Goal: Information Seeking & Learning: Learn about a topic

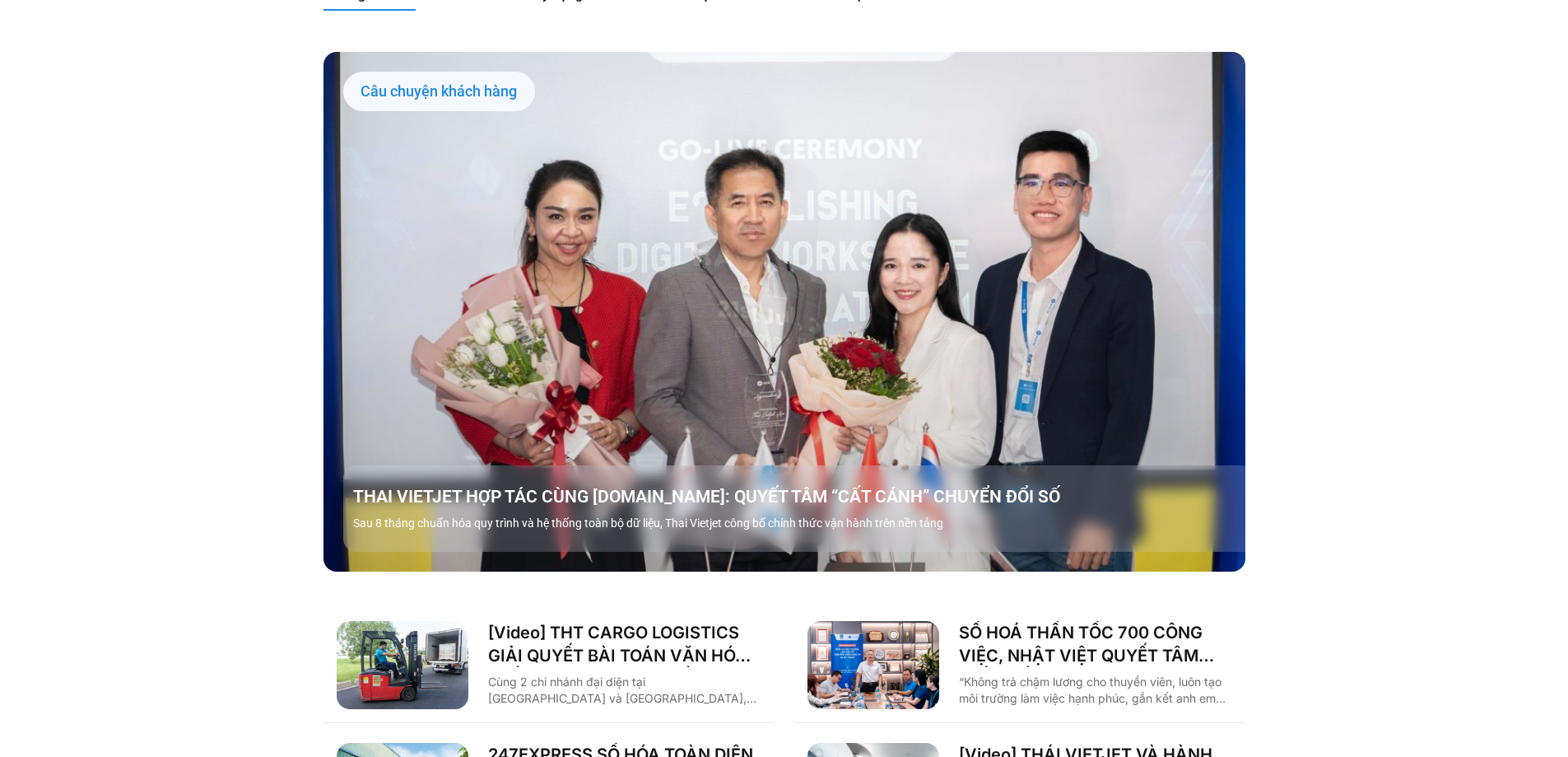
scroll to position [1894, 0]
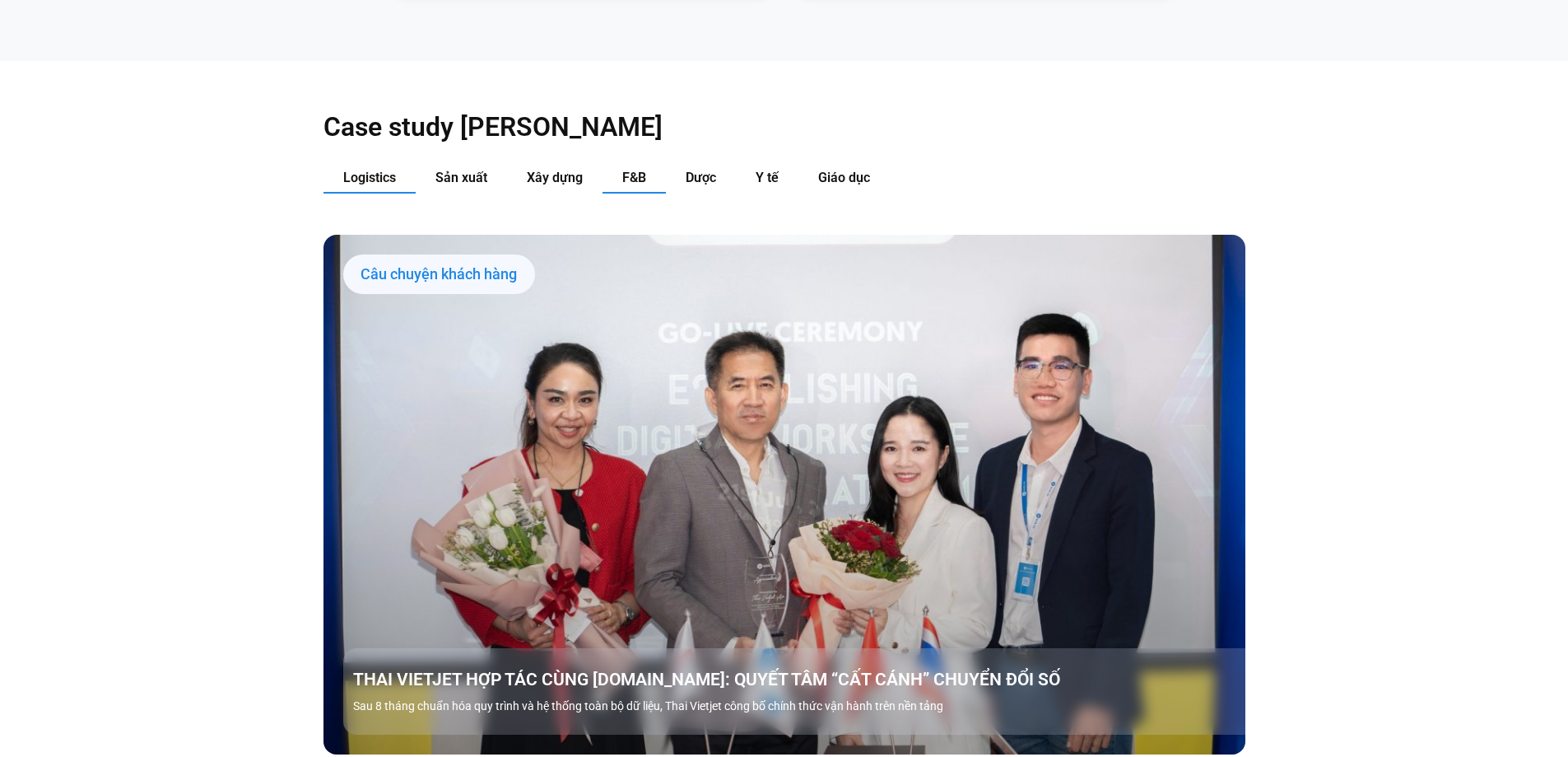
click at [631, 170] on span "F&B" at bounding box center [634, 177] width 24 height 15
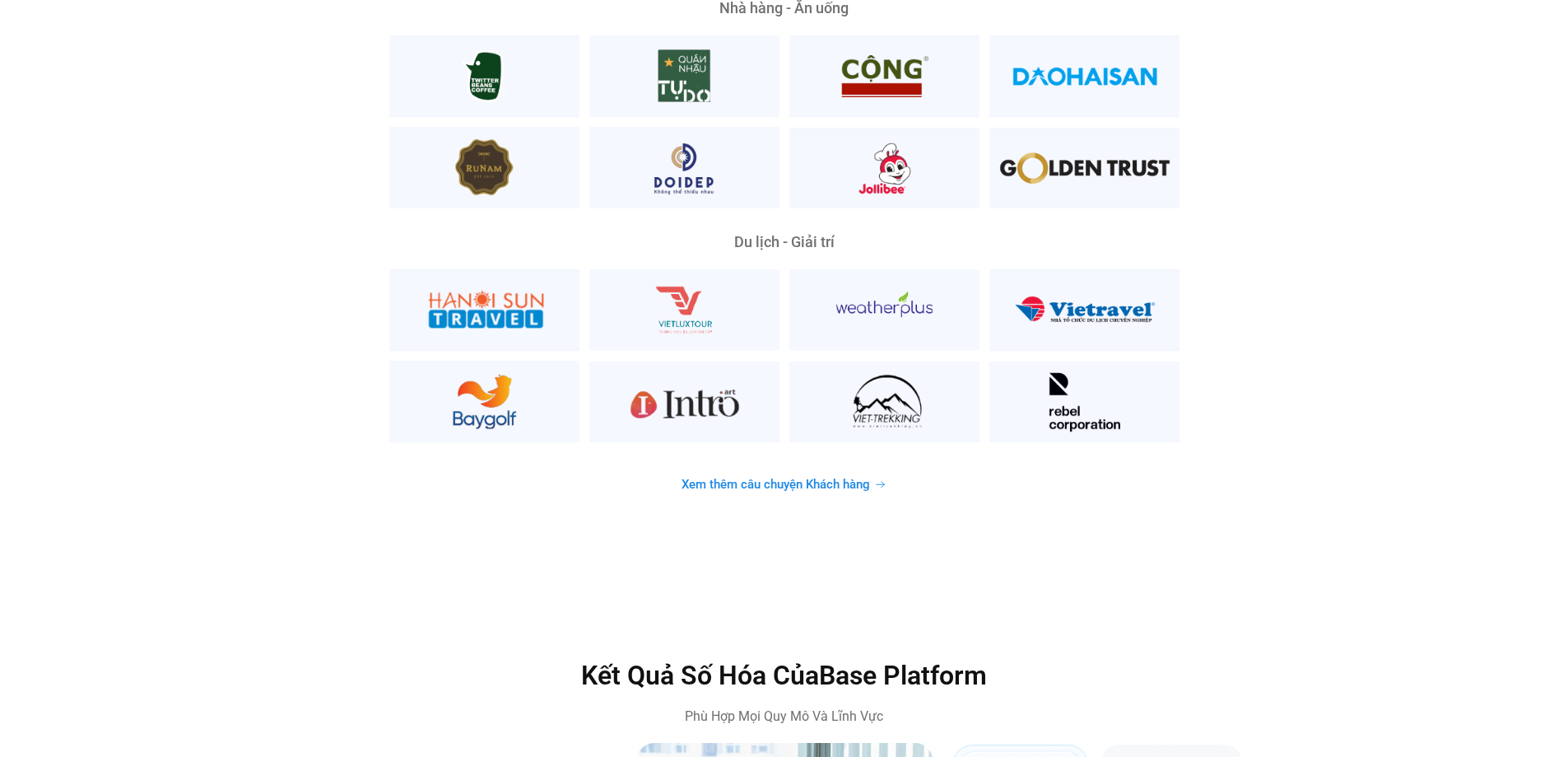
scroll to position [4445, 0]
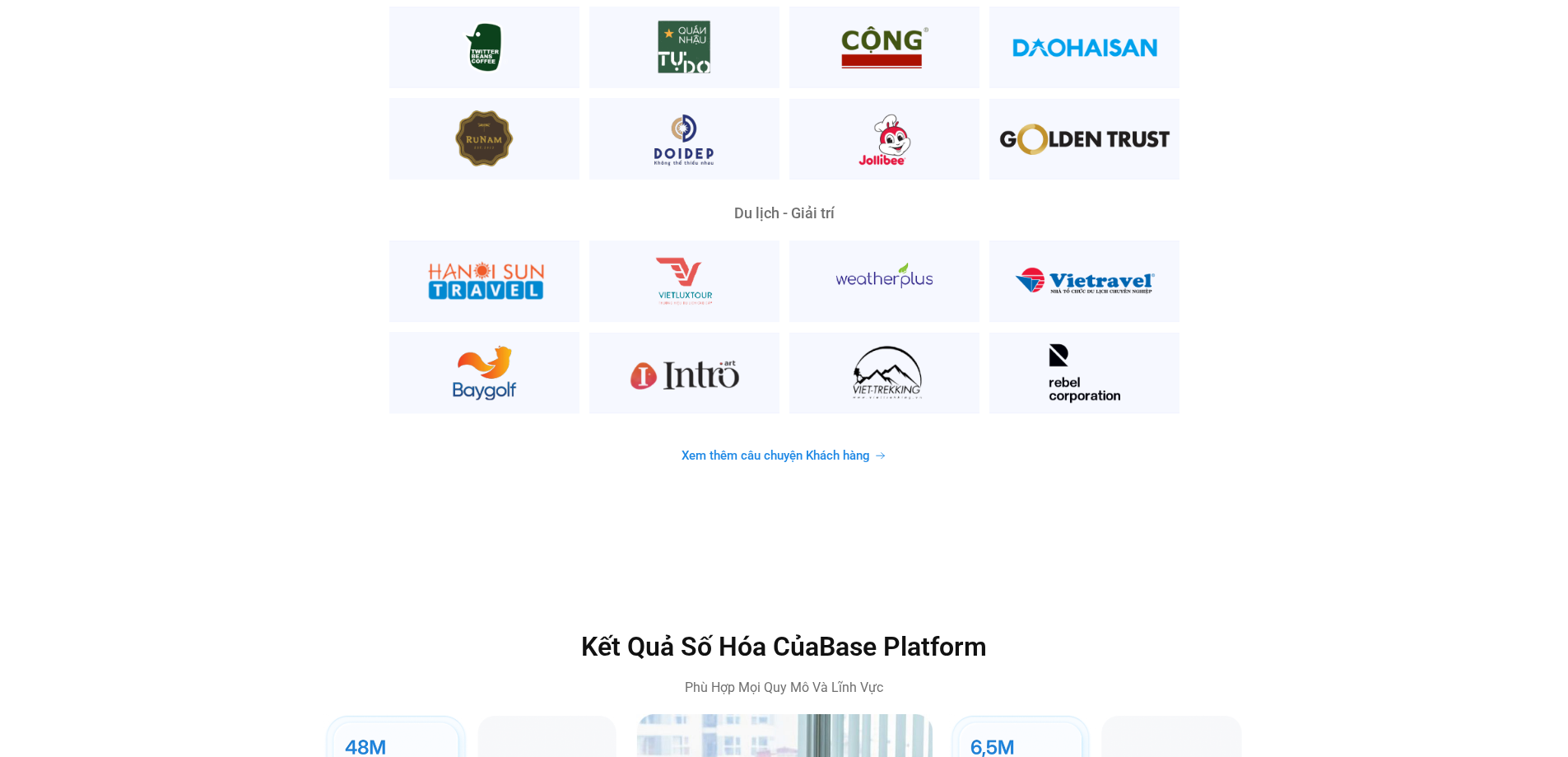
click at [737, 449] on span "Xem thêm câu chuyện Khách hàng" at bounding box center [776, 455] width 188 height 13
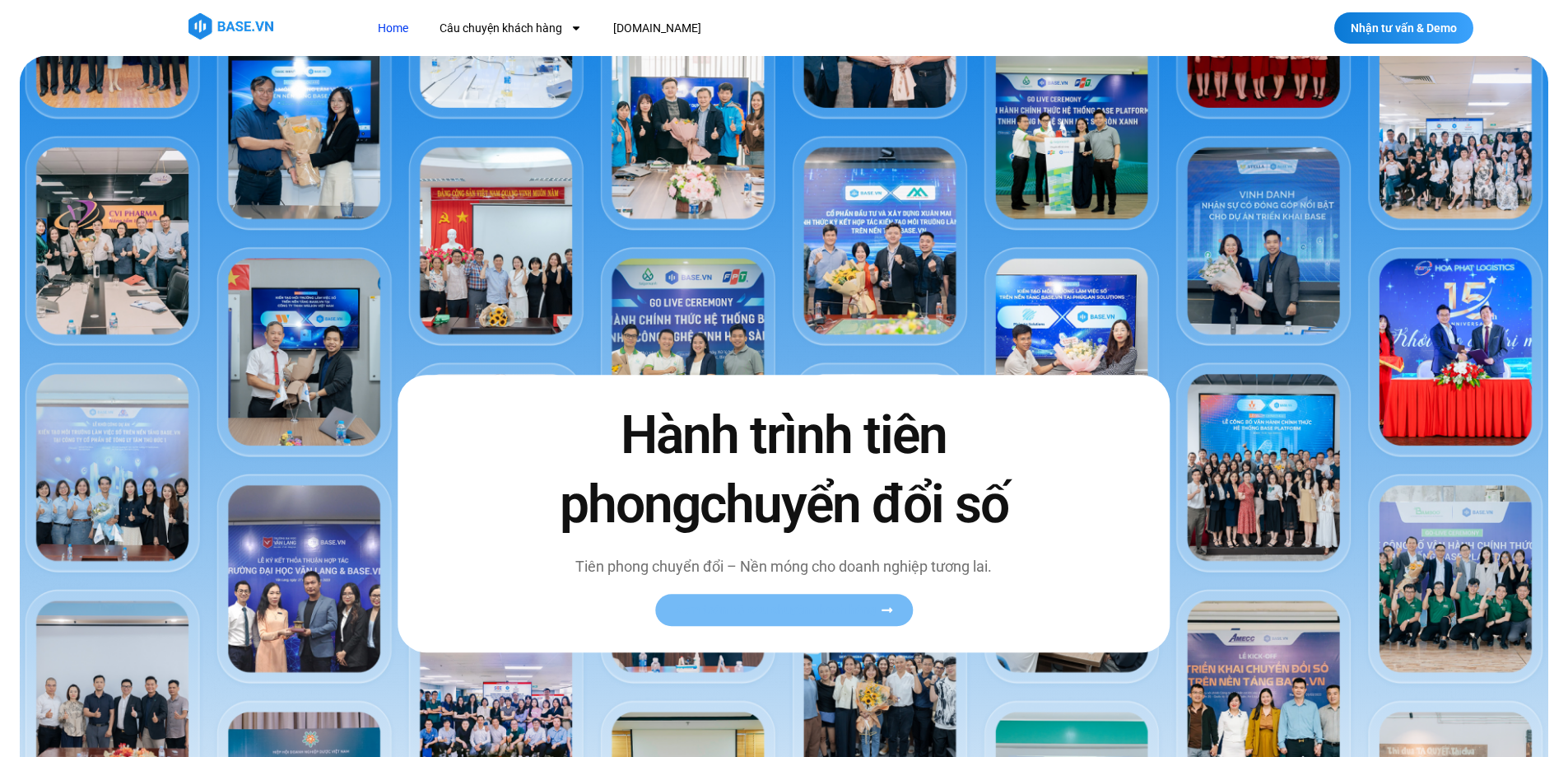
click at [792, 610] on span "Xem toàn bộ câu chuyện khách hàng" at bounding box center [776, 609] width 202 height 13
click at [865, 611] on span "Xem toàn bộ câu chuyện khách hàng" at bounding box center [776, 609] width 202 height 13
click at [864, 611] on span "Xem toàn bộ câu chuyện khách hàng" at bounding box center [776, 609] width 202 height 13
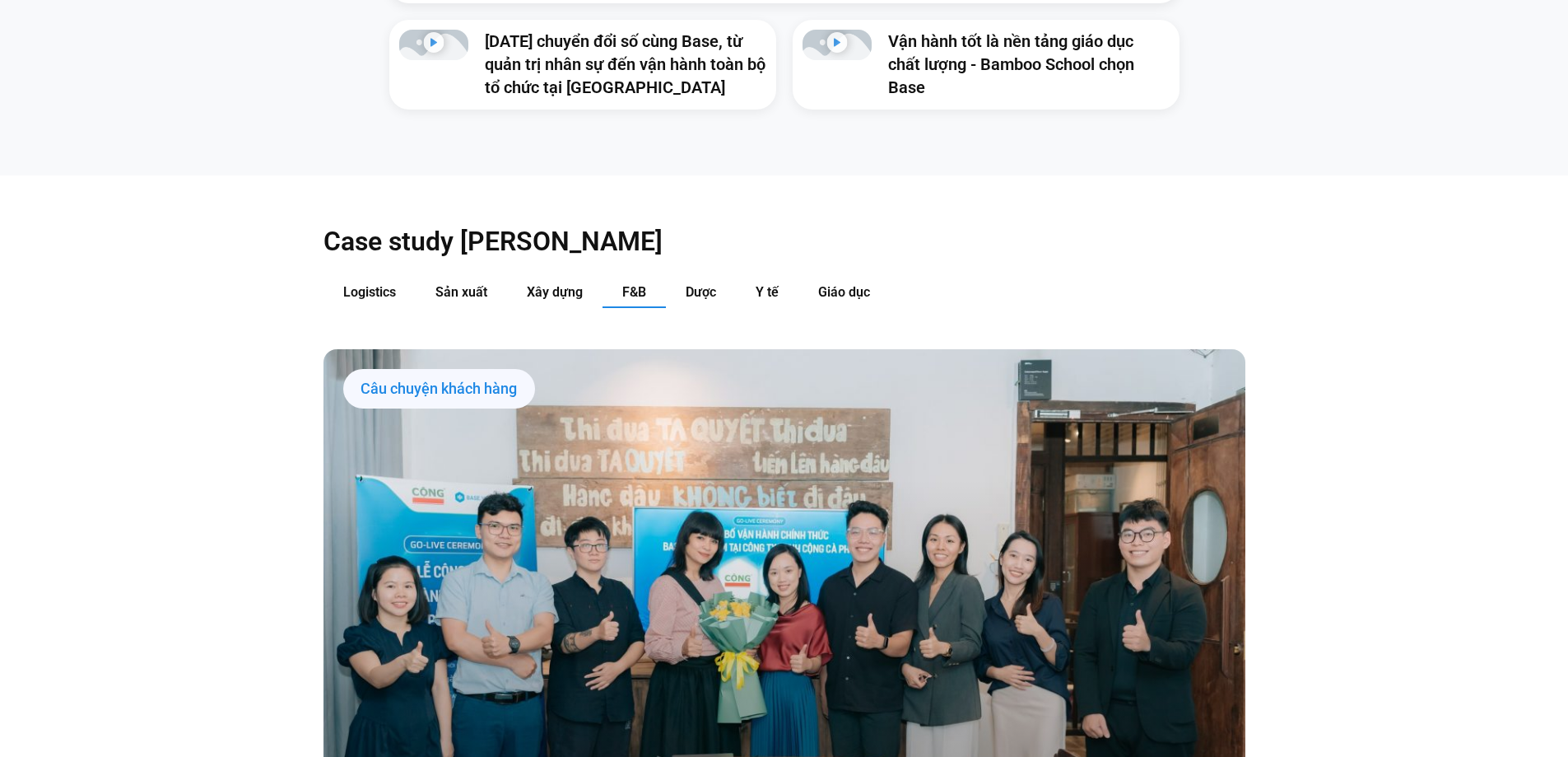
scroll to position [1894, 0]
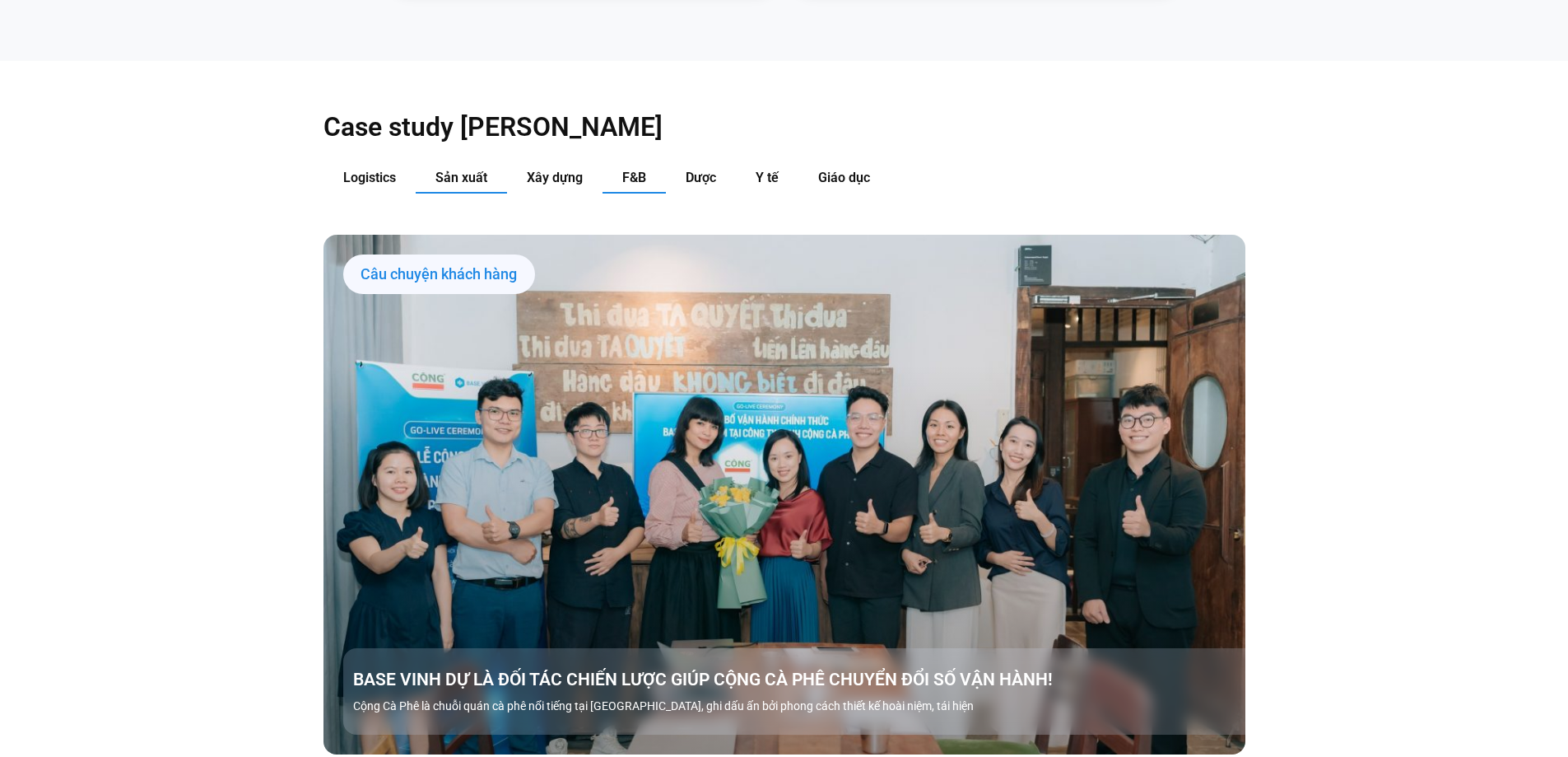
click at [464, 170] on span "Sản xuất" at bounding box center [461, 177] width 52 height 15
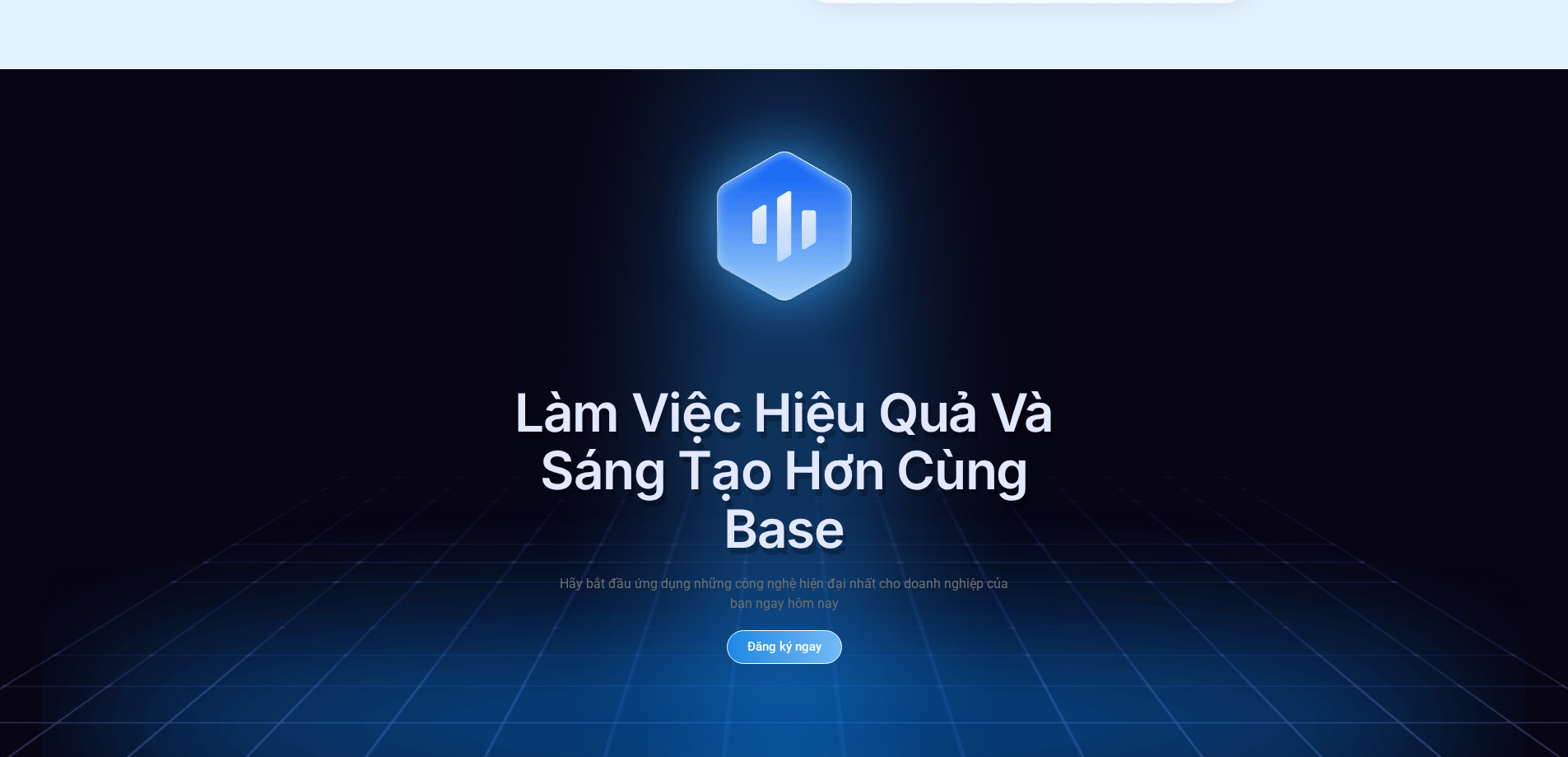
scroll to position [7410, 0]
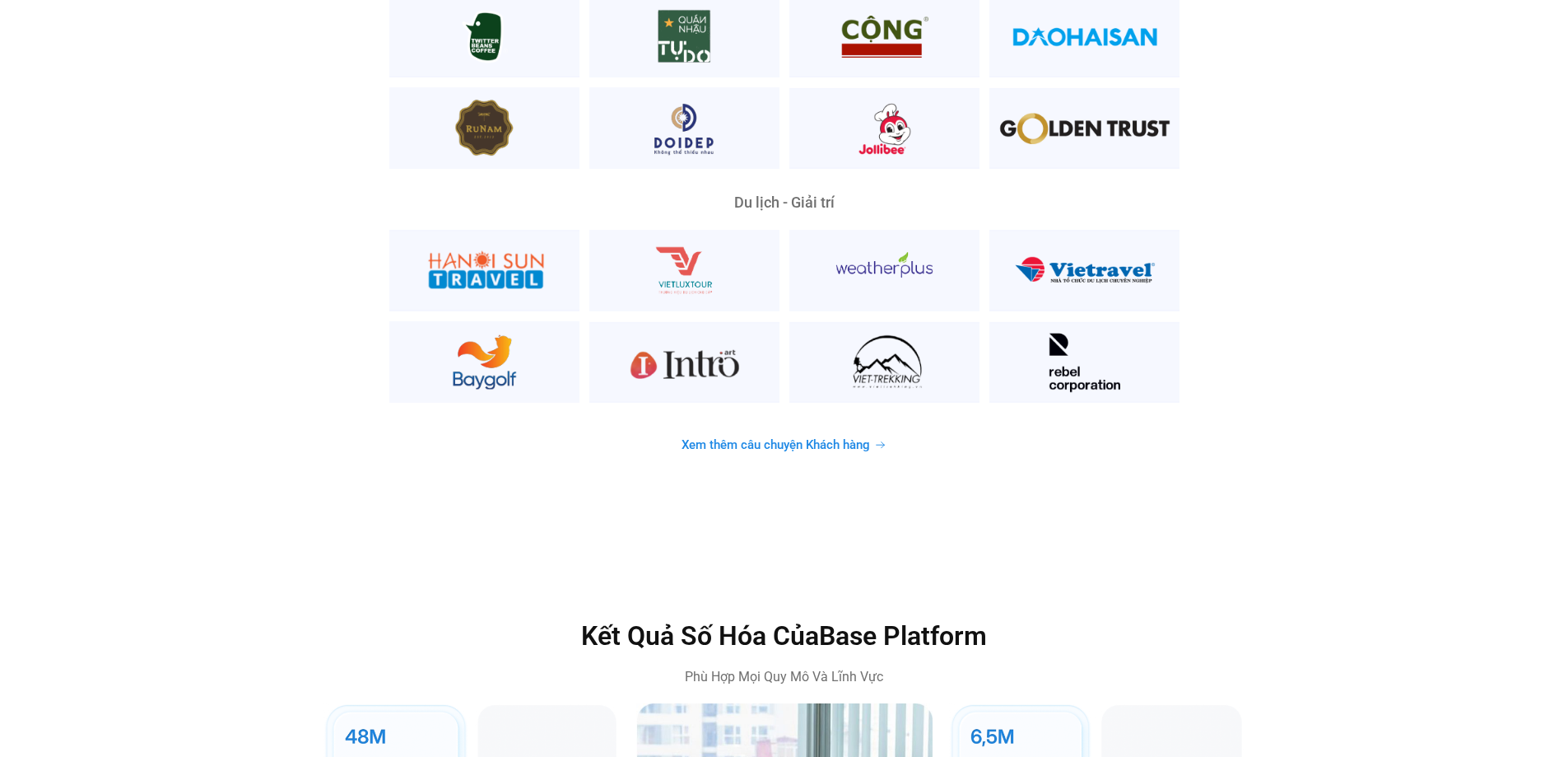
scroll to position [4445, 0]
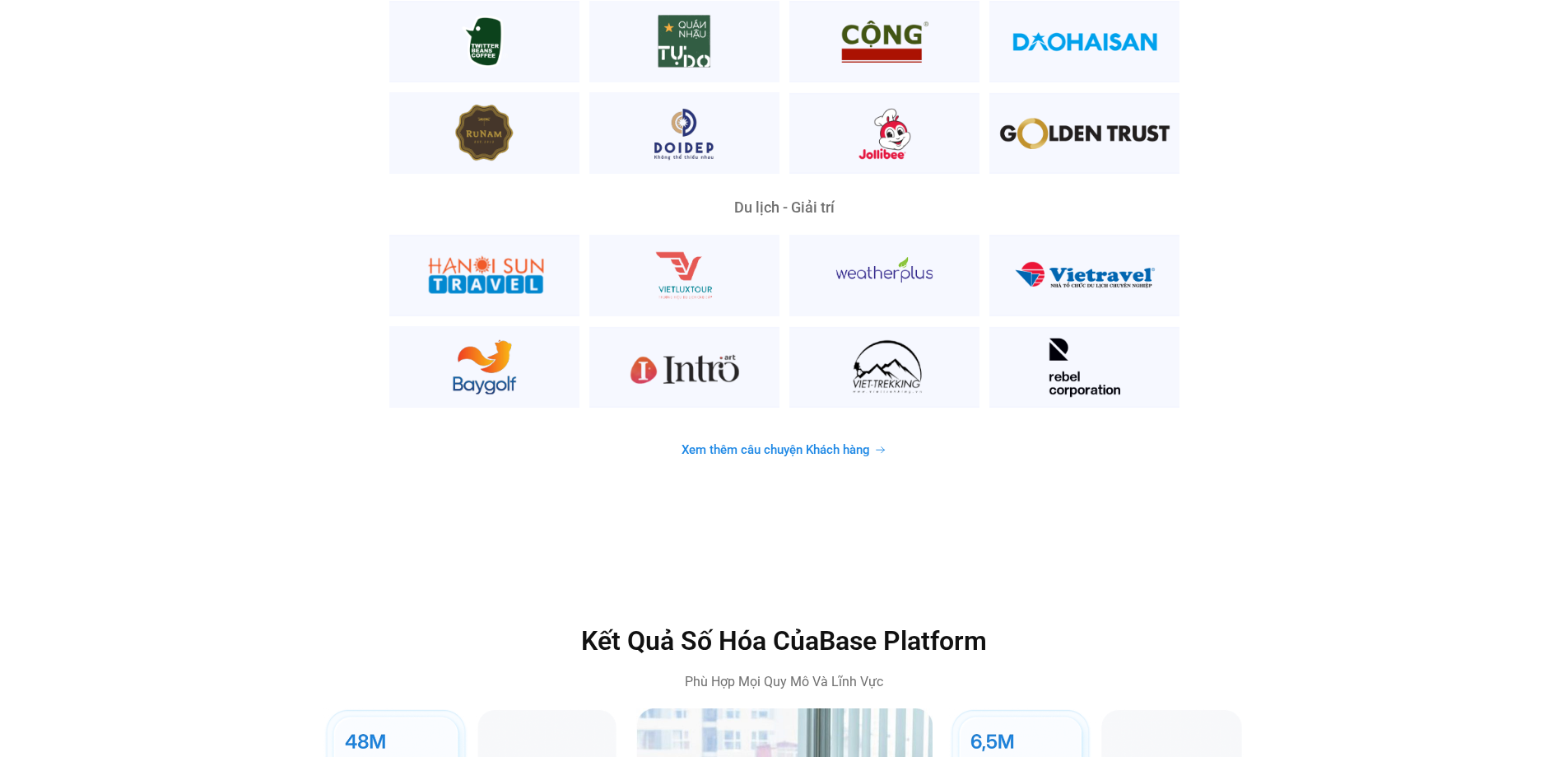
click at [773, 443] on span "Xem thêm câu chuyện Khách hàng" at bounding box center [776, 449] width 188 height 13
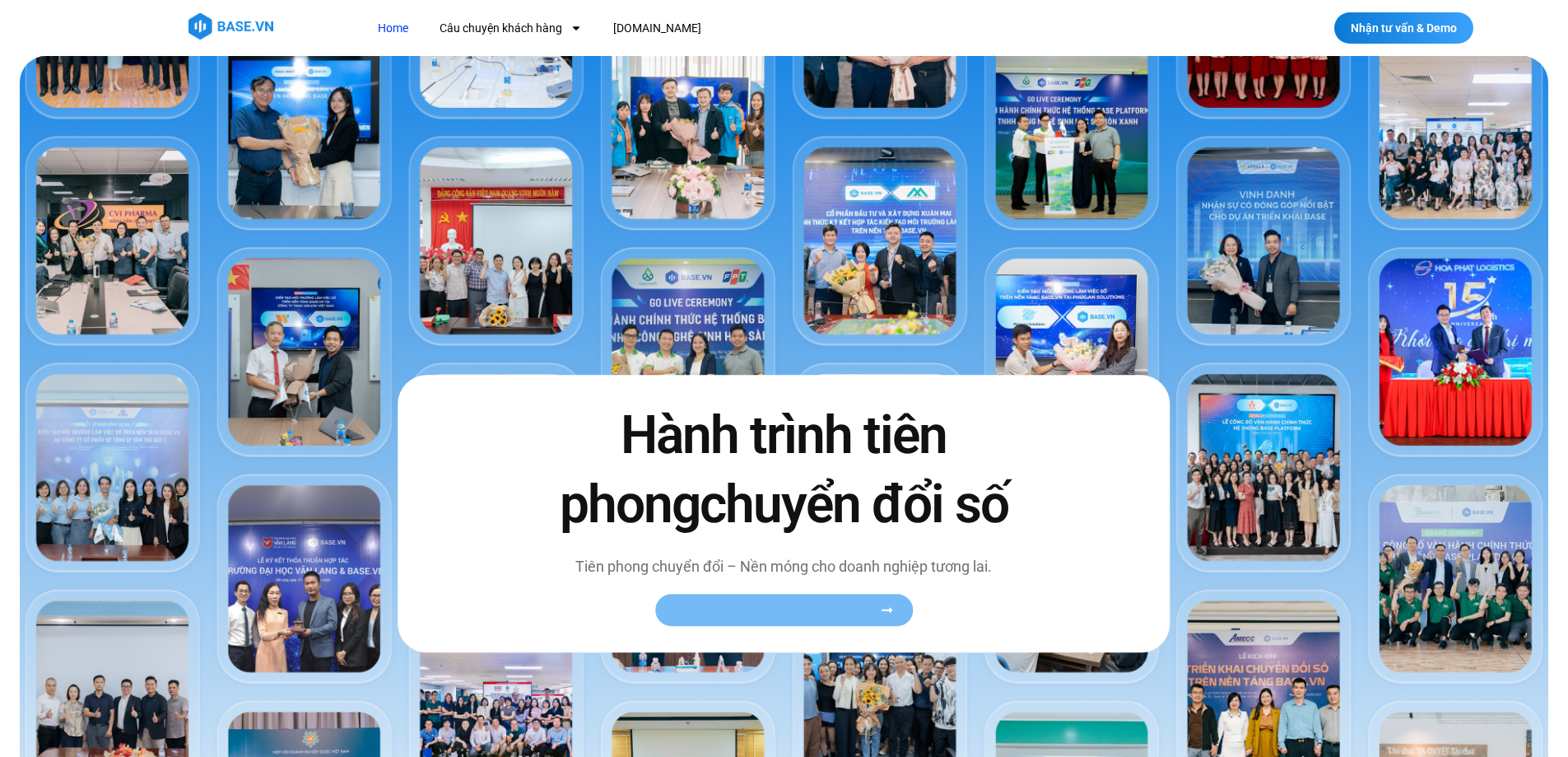
click at [736, 609] on span "Xem toàn bộ câu chuyện khách hàng" at bounding box center [776, 609] width 202 height 13
click at [553, 27] on link "Câu chuyện khách hàng" at bounding box center [510, 29] width 167 height 31
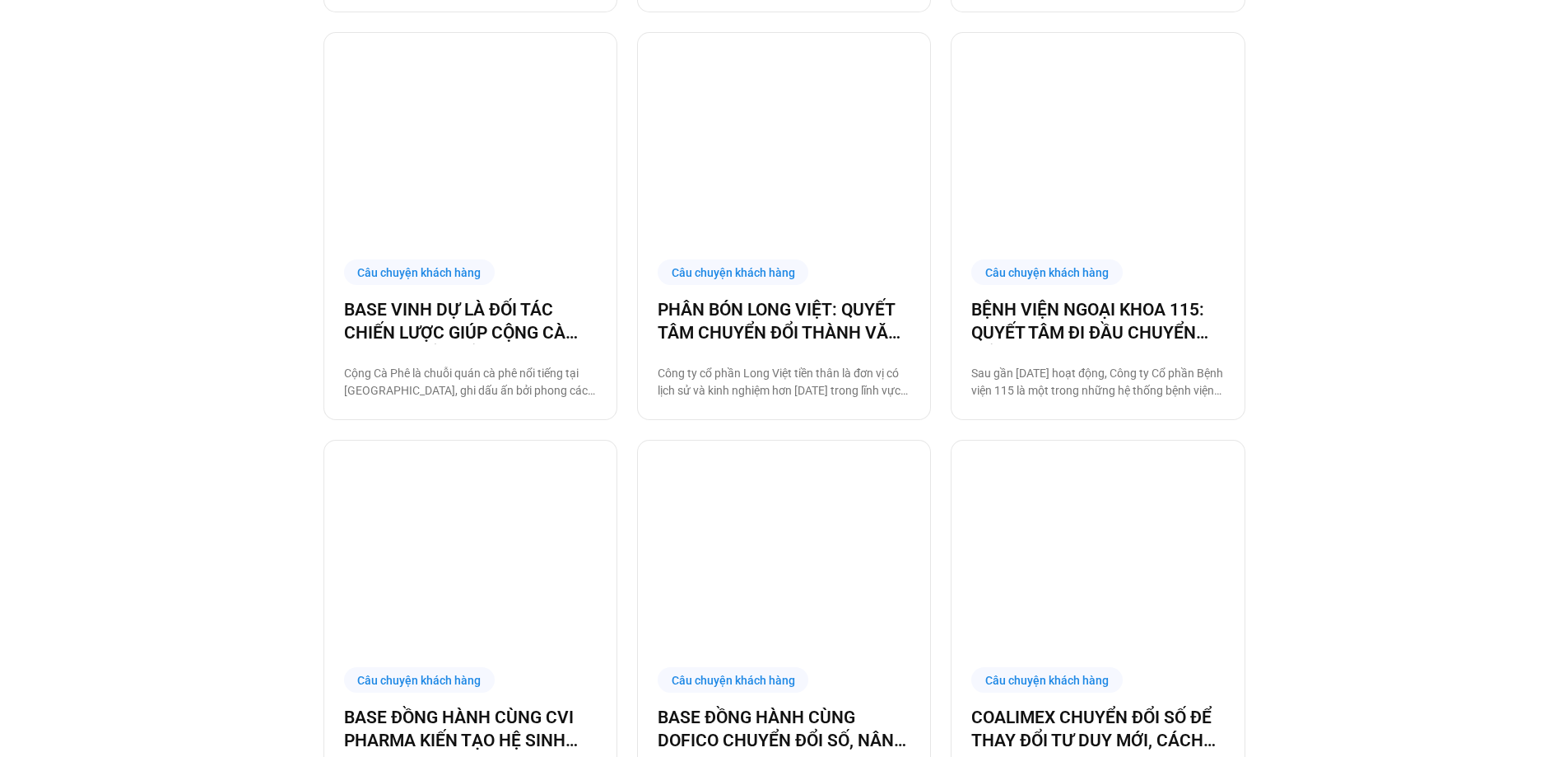
scroll to position [1564, 0]
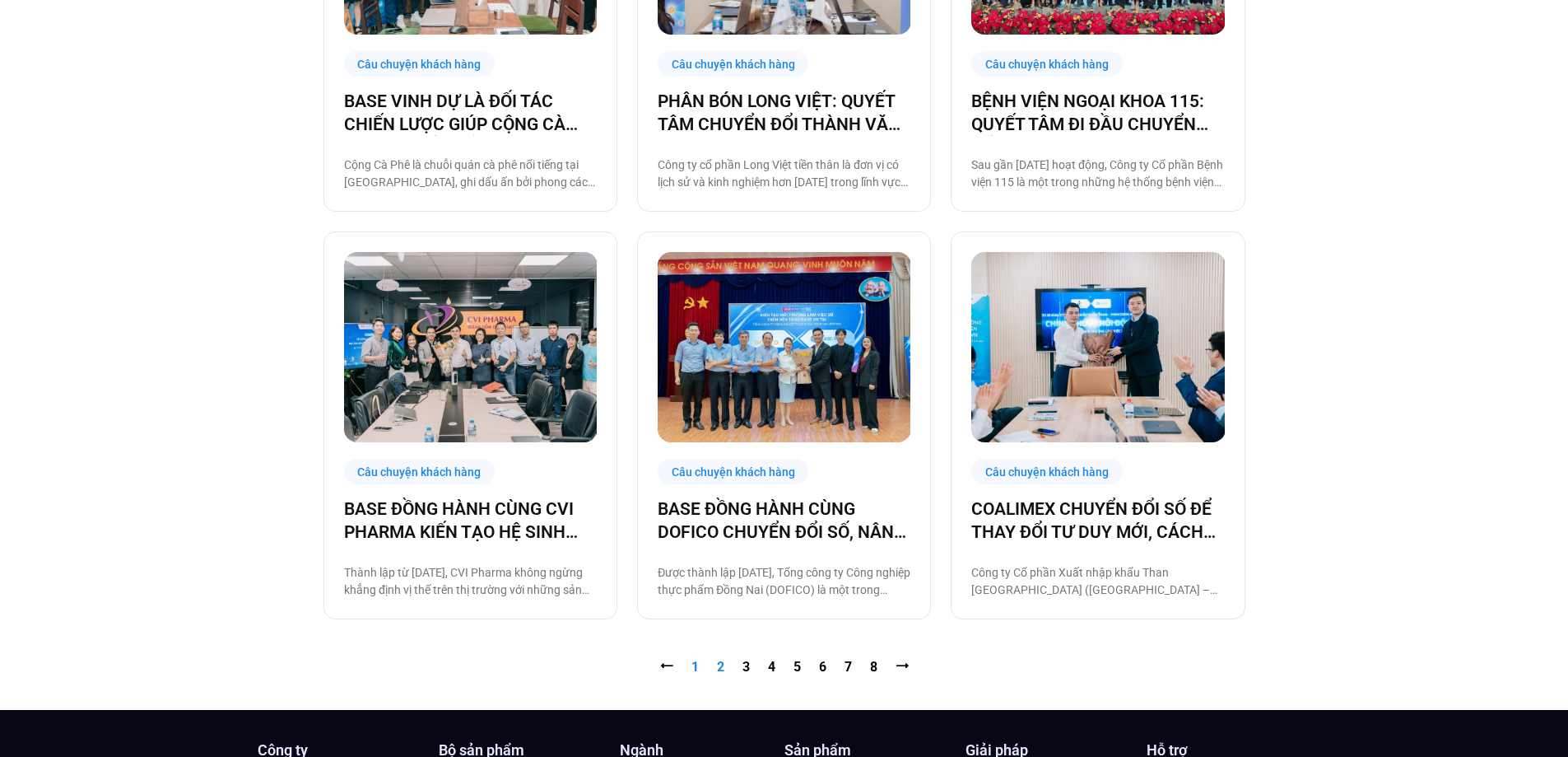
click at [723, 666] on link "Trang 2" at bounding box center [720, 666] width 8 height 15
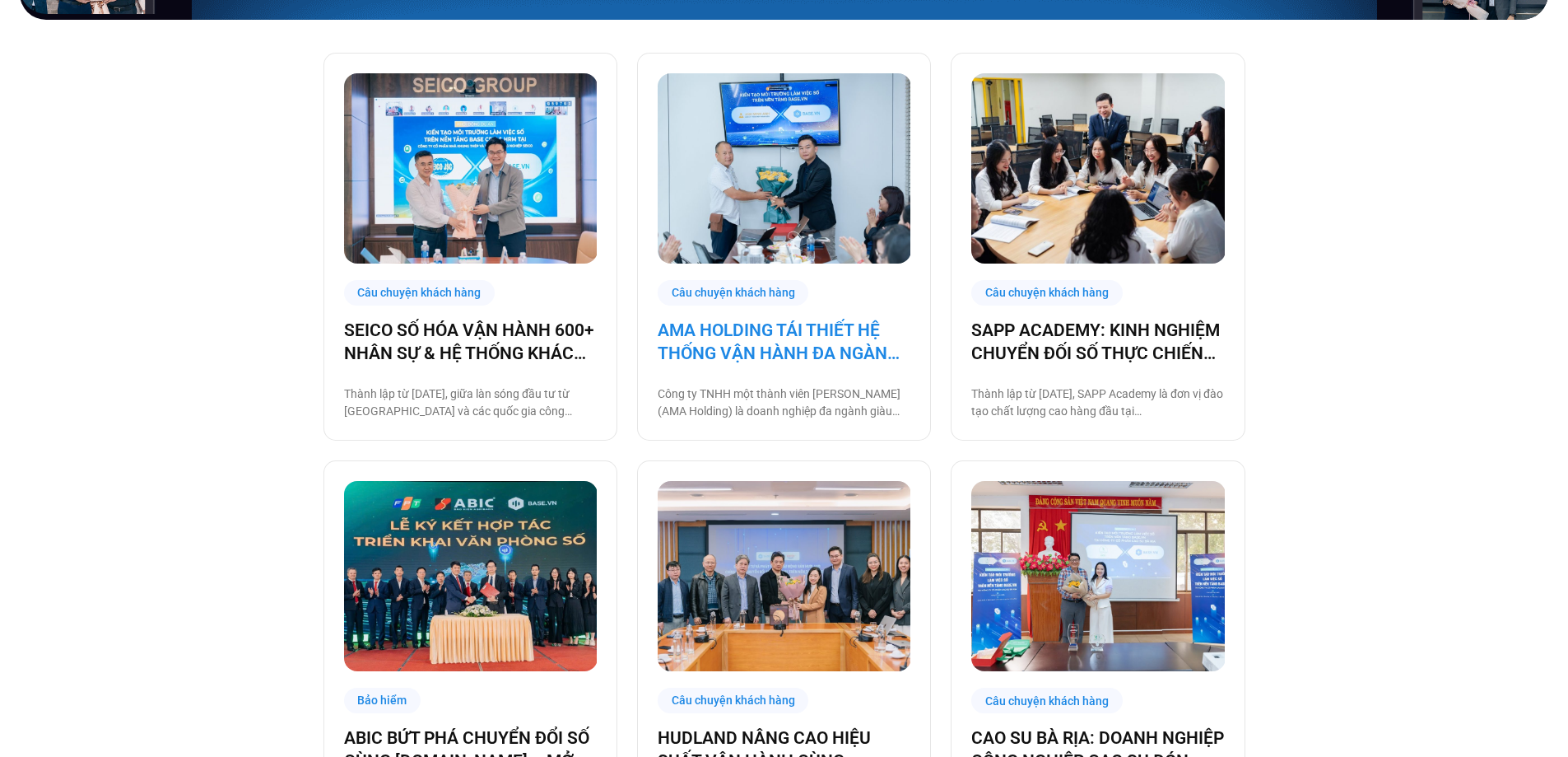
scroll to position [494, 0]
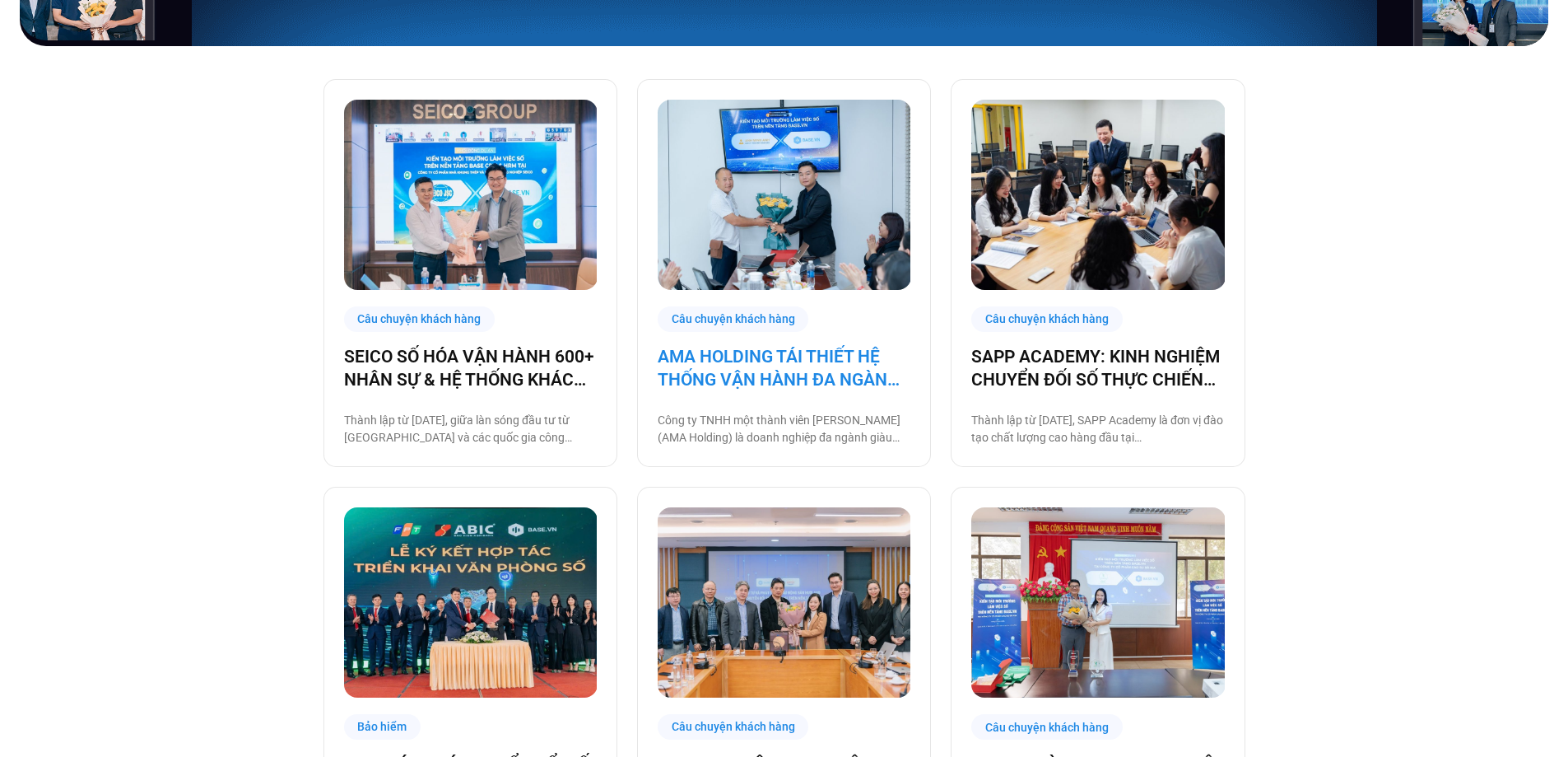
click at [779, 353] on link "AMA HOLDING TÁI THIẾT HỆ THỐNG VẬN HÀNH ĐA NGÀNH CÙNG [DOMAIN_NAME]" at bounding box center [784, 368] width 253 height 46
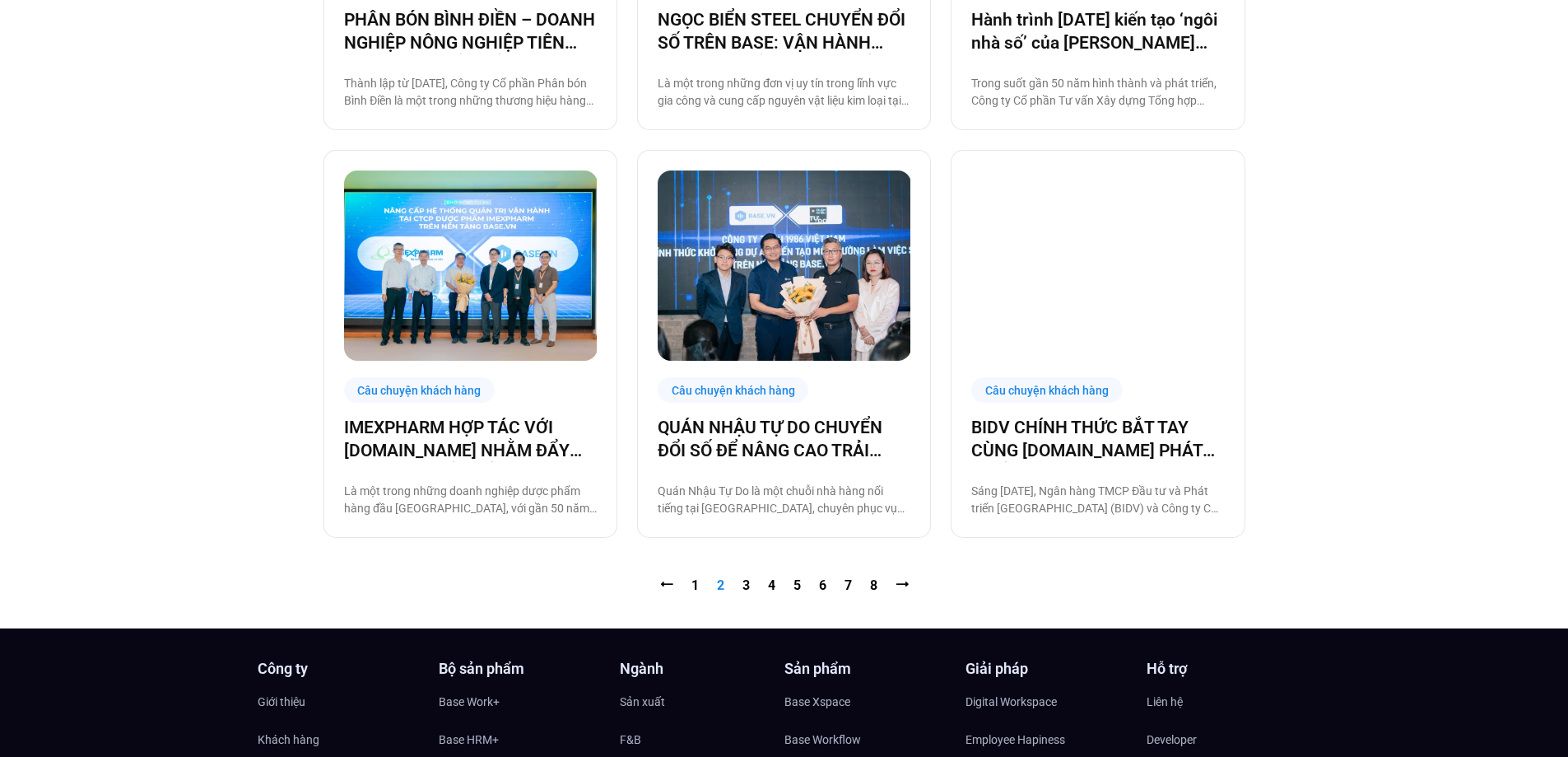
scroll to position [1646, 0]
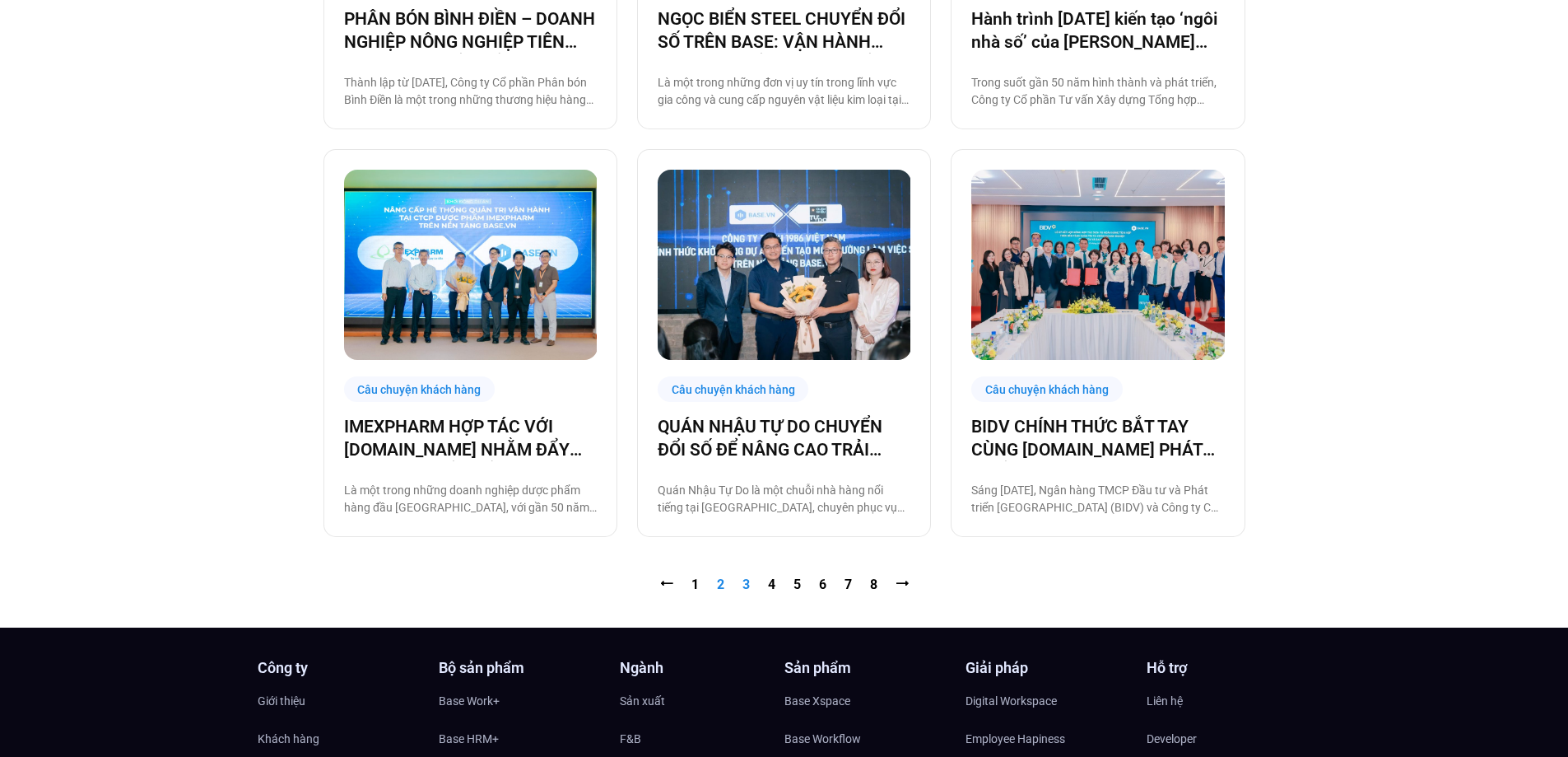
click at [742, 586] on link "Trang 3" at bounding box center [746, 584] width 8 height 15
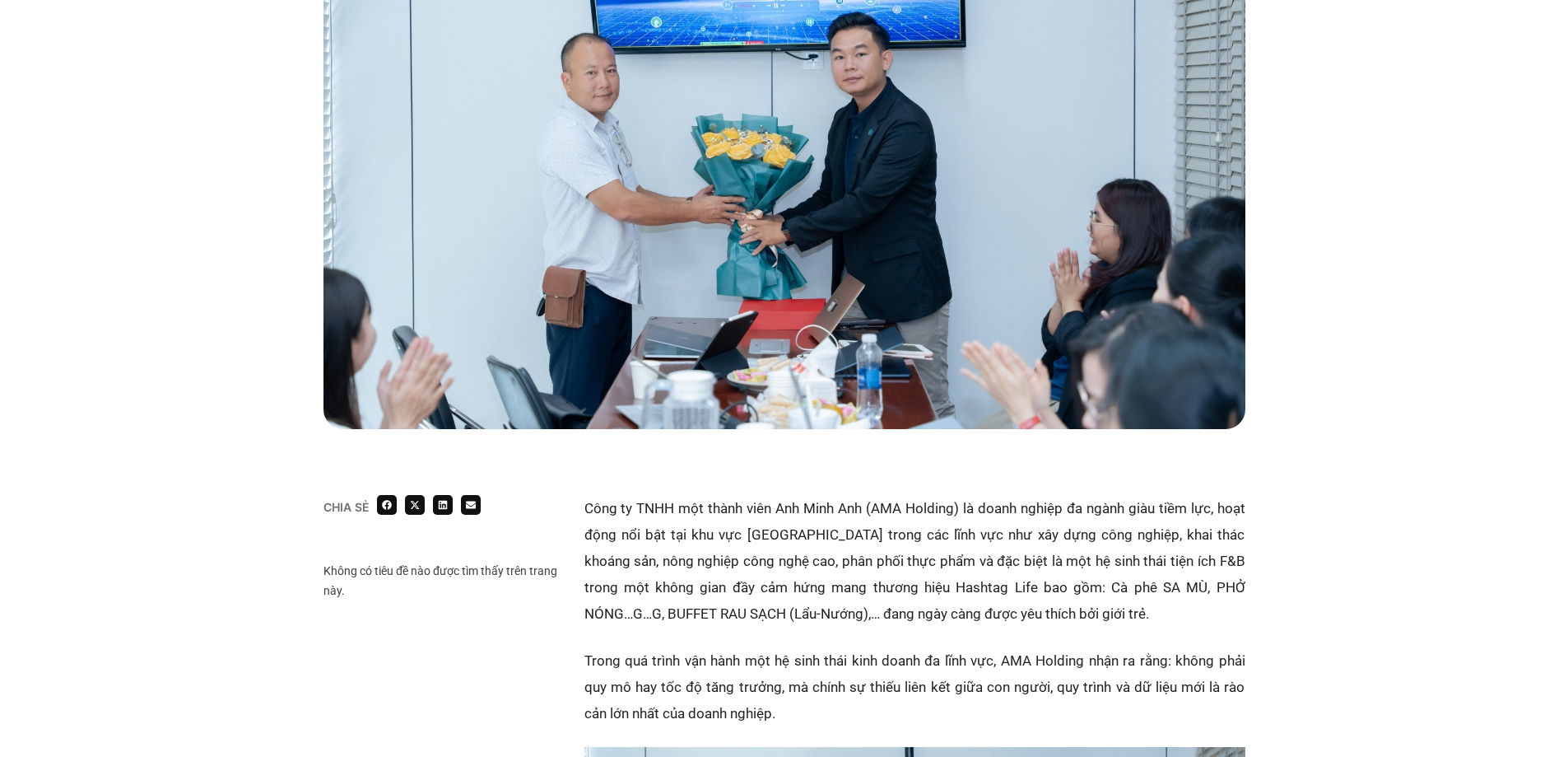
scroll to position [741, 0]
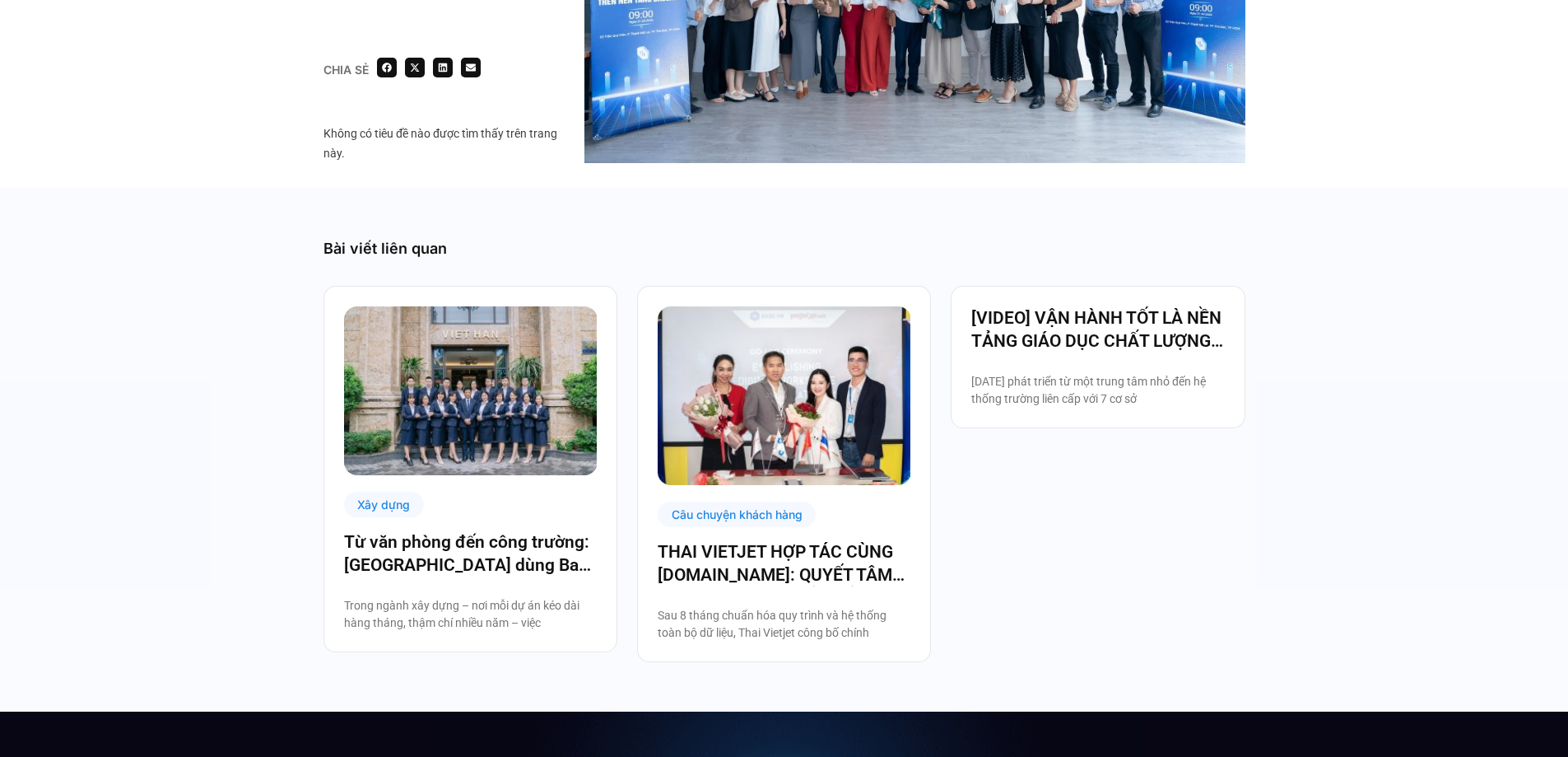
scroll to position [2717, 0]
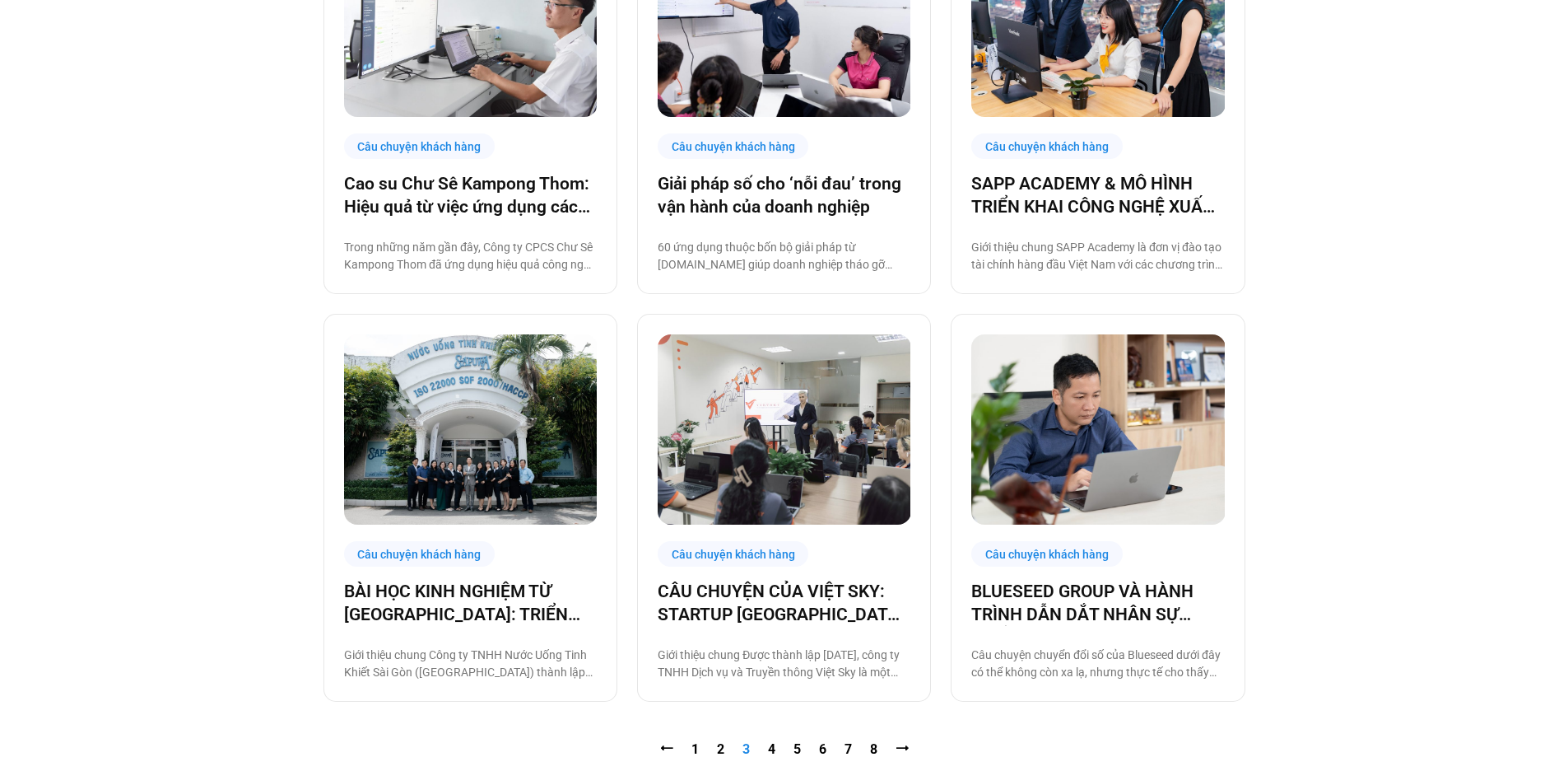
scroll to position [1564, 0]
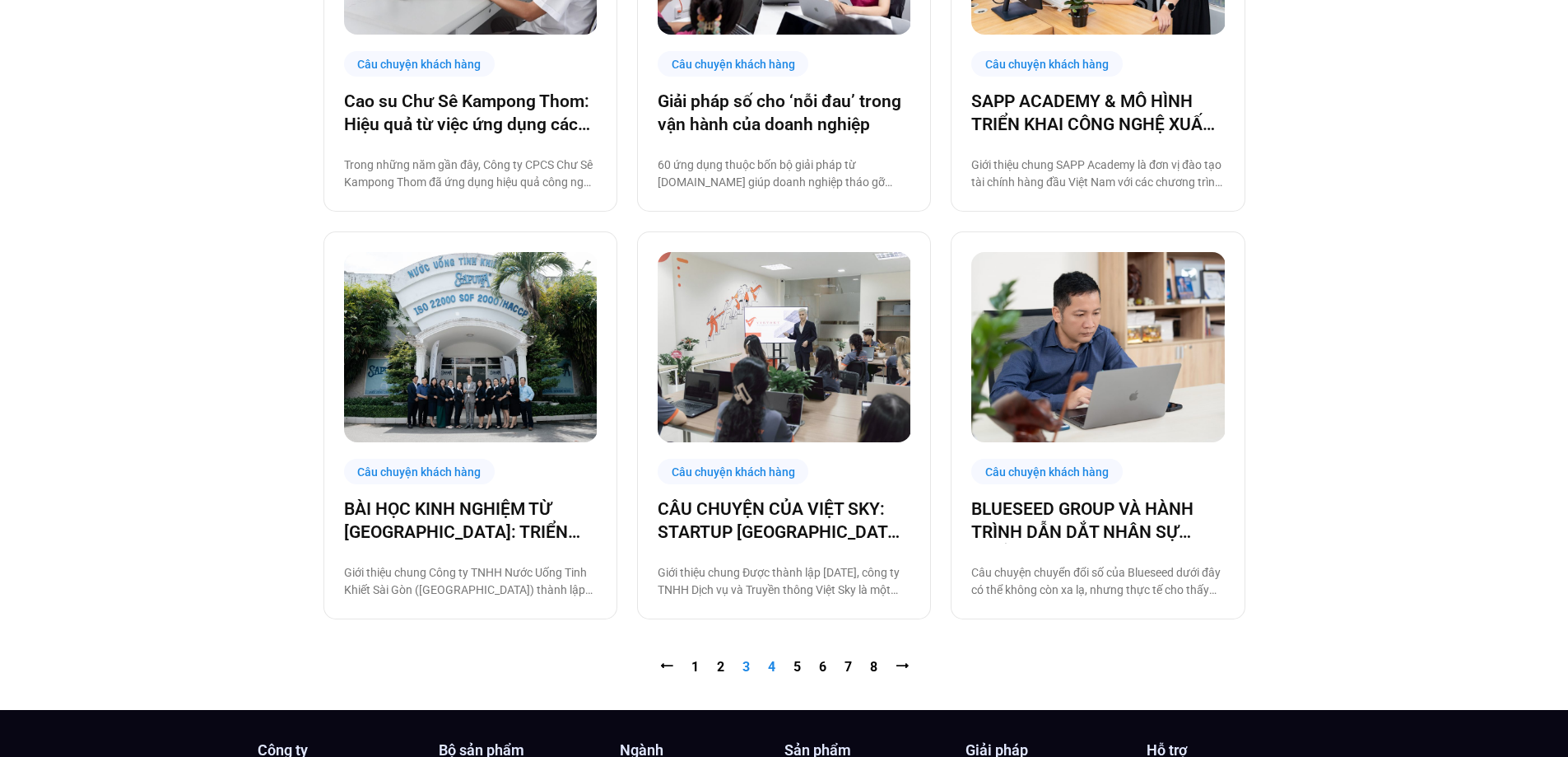
click at [773, 668] on link "Trang 4" at bounding box center [771, 666] width 8 height 15
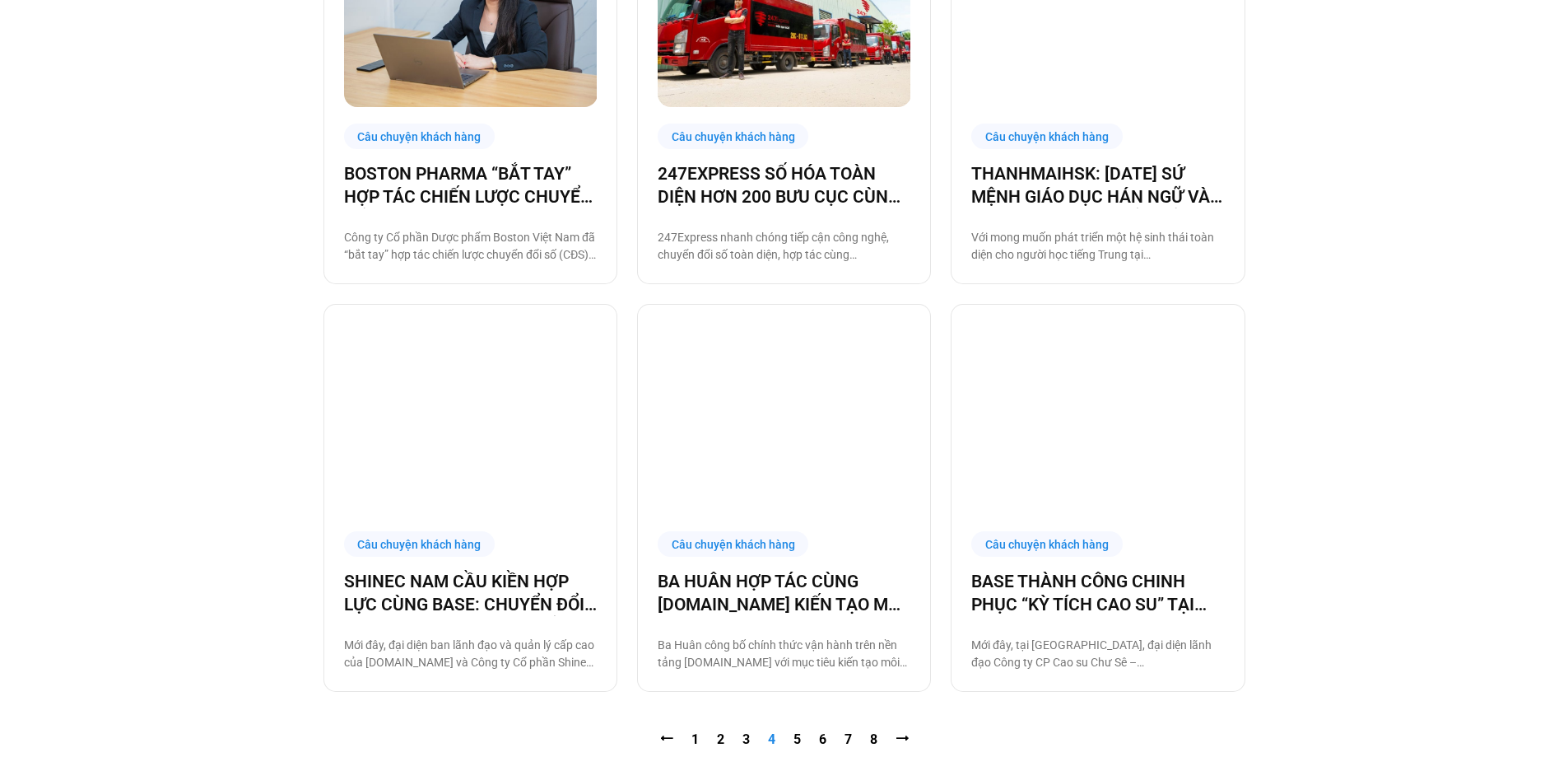
scroll to position [1564, 0]
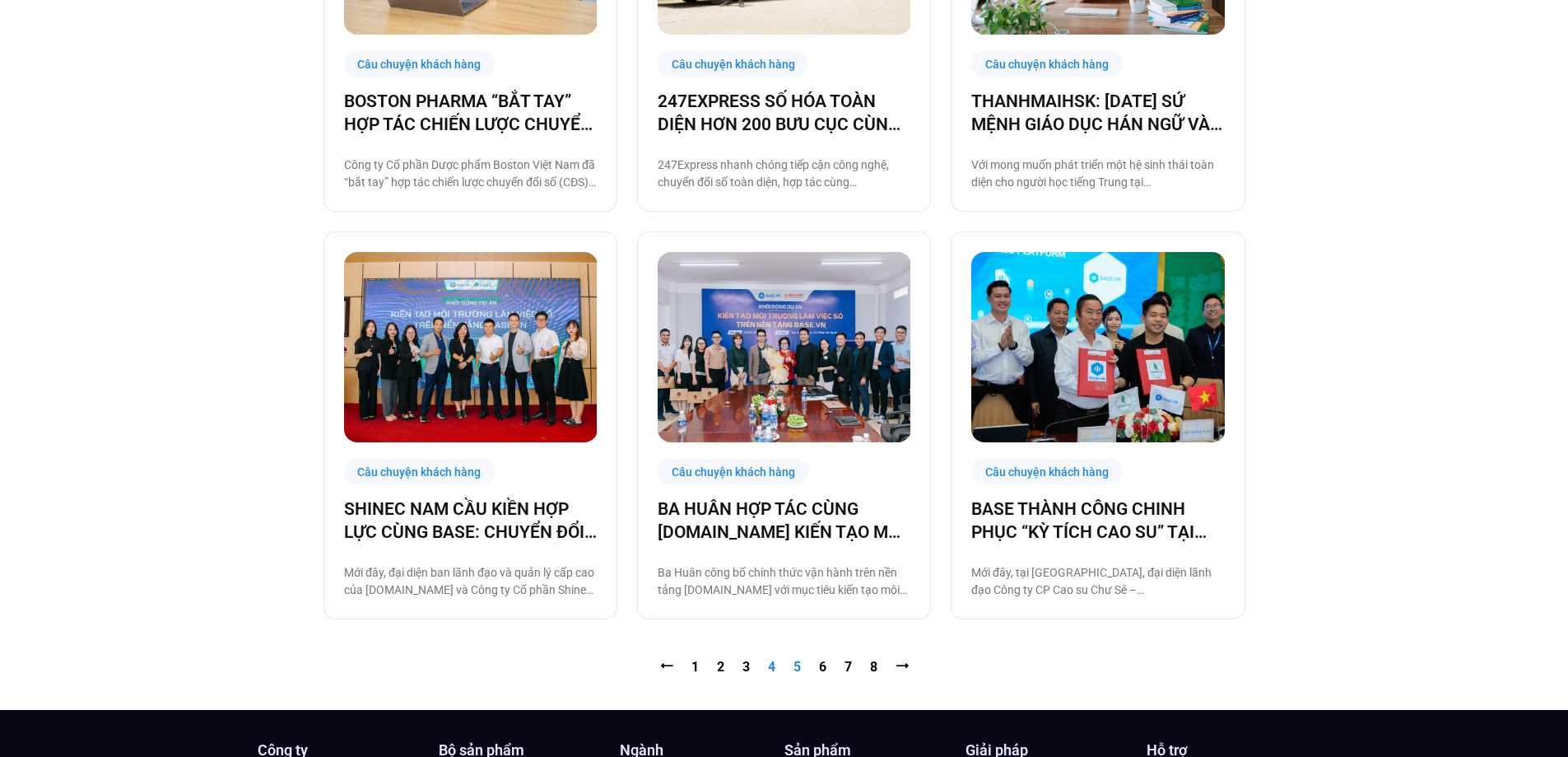
click at [798, 665] on link "Trang 5" at bounding box center [797, 666] width 8 height 15
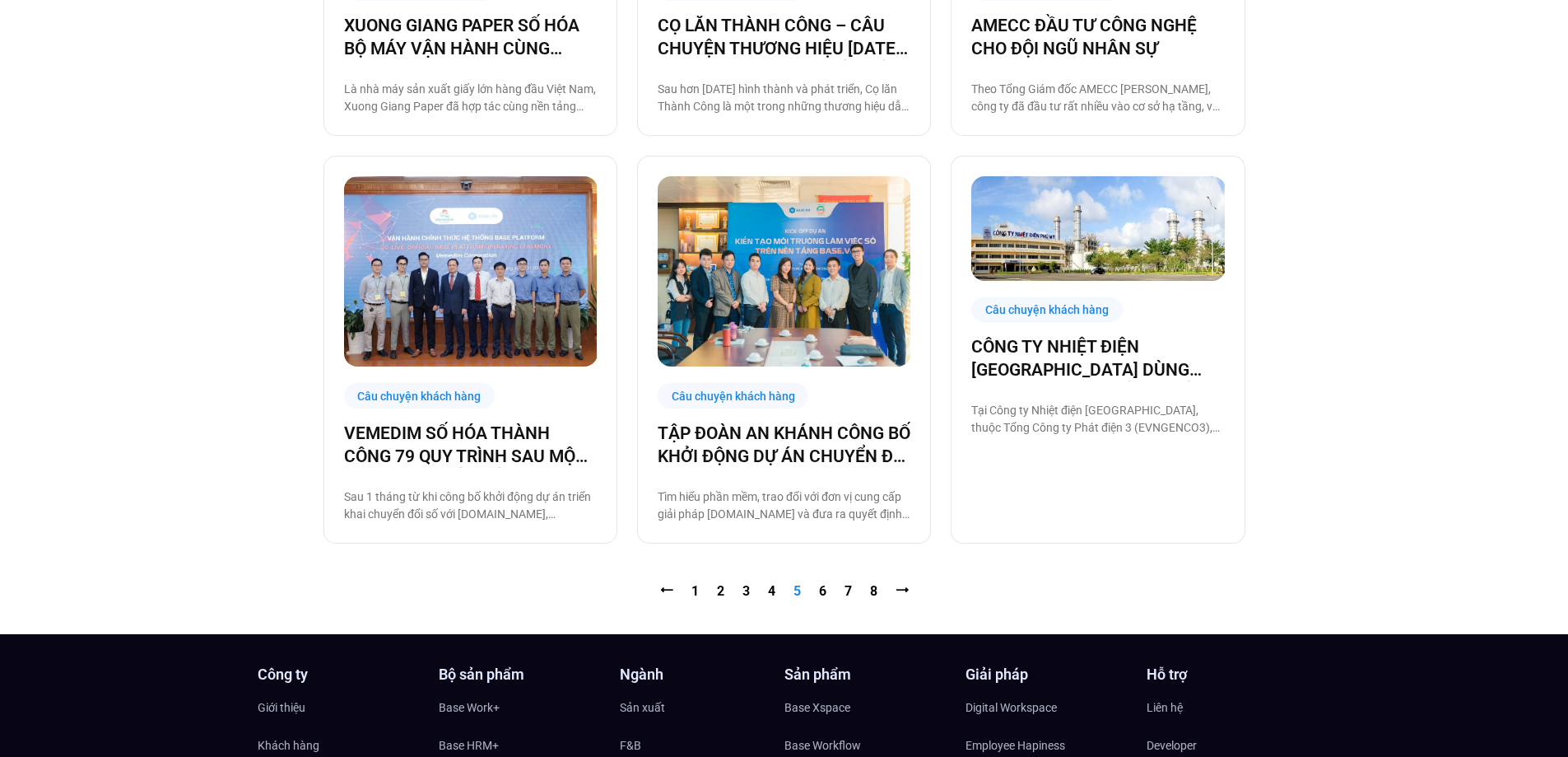
scroll to position [1646, 0]
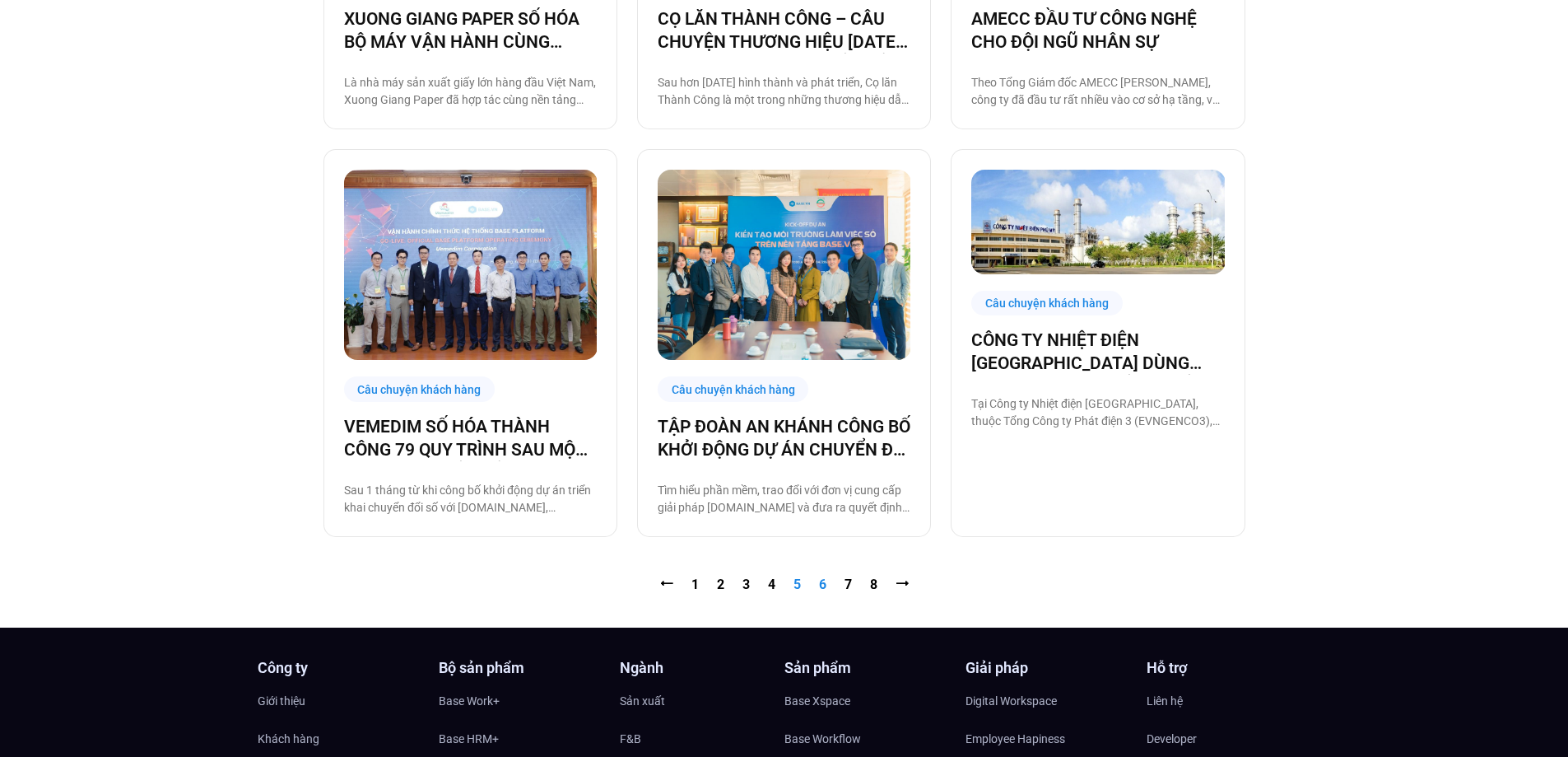
click at [822, 582] on link "Trang 6" at bounding box center [822, 584] width 8 height 15
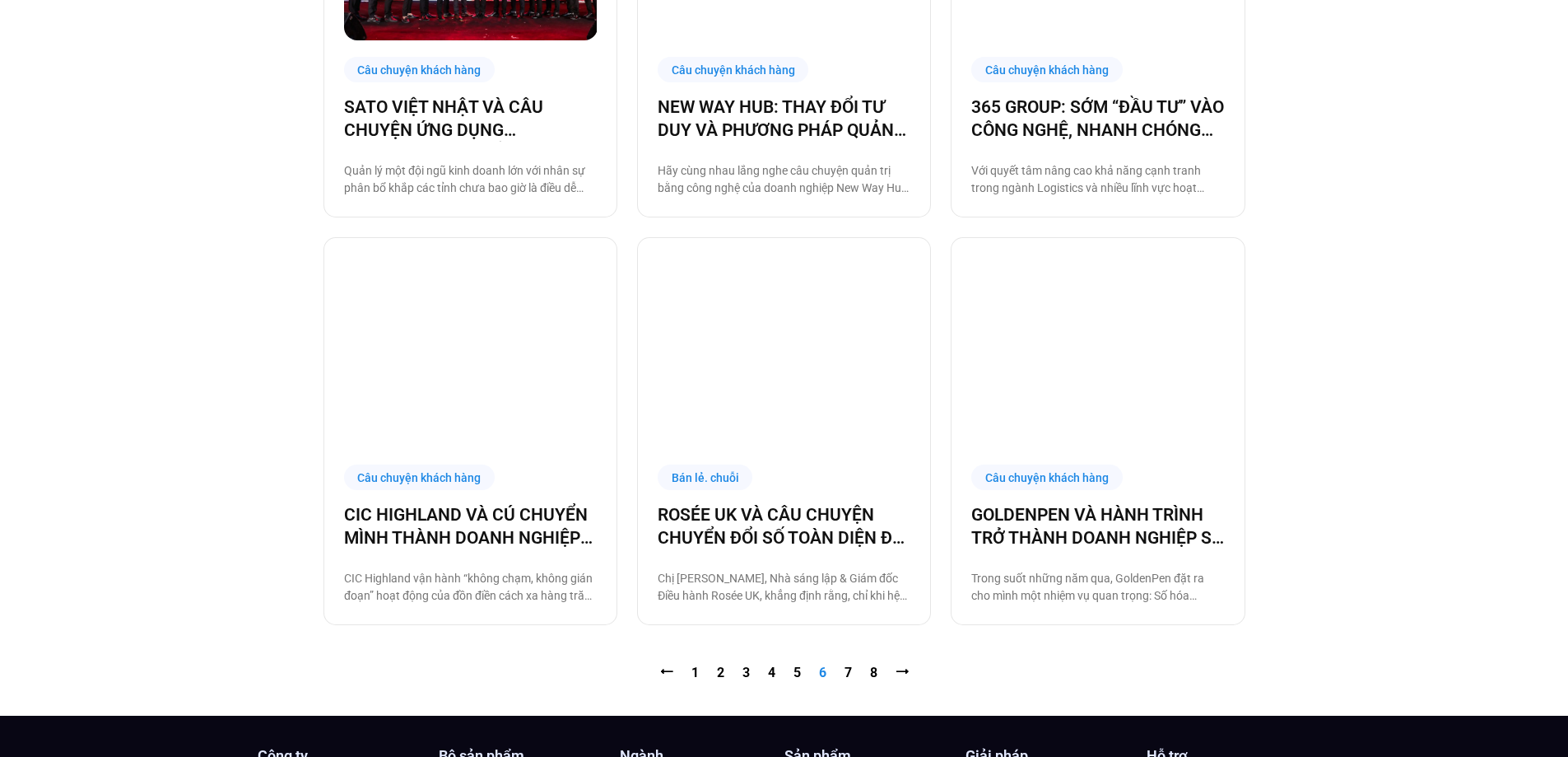
scroll to position [1564, 0]
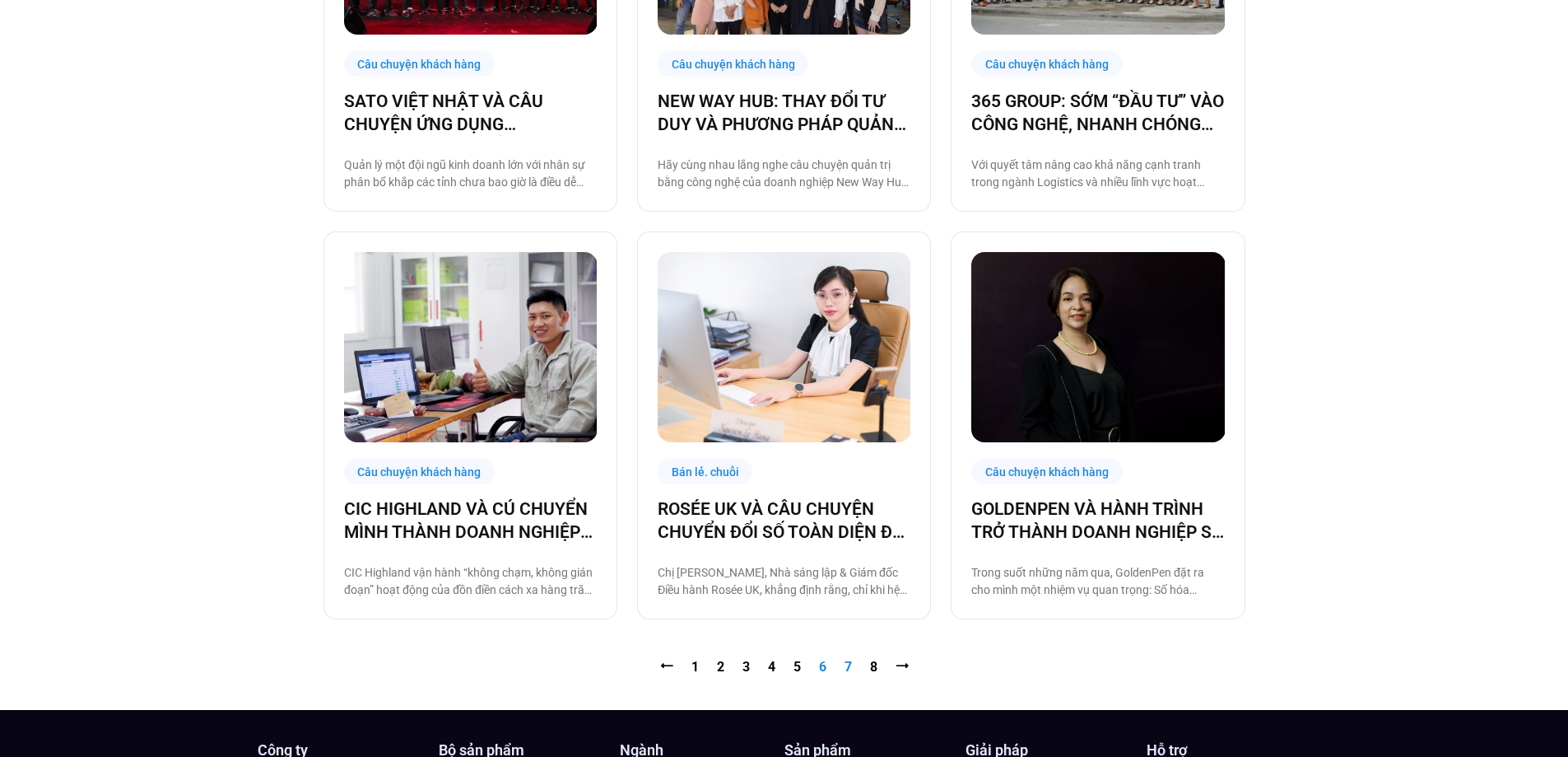
click at [849, 670] on link "Trang 7" at bounding box center [848, 666] width 8 height 15
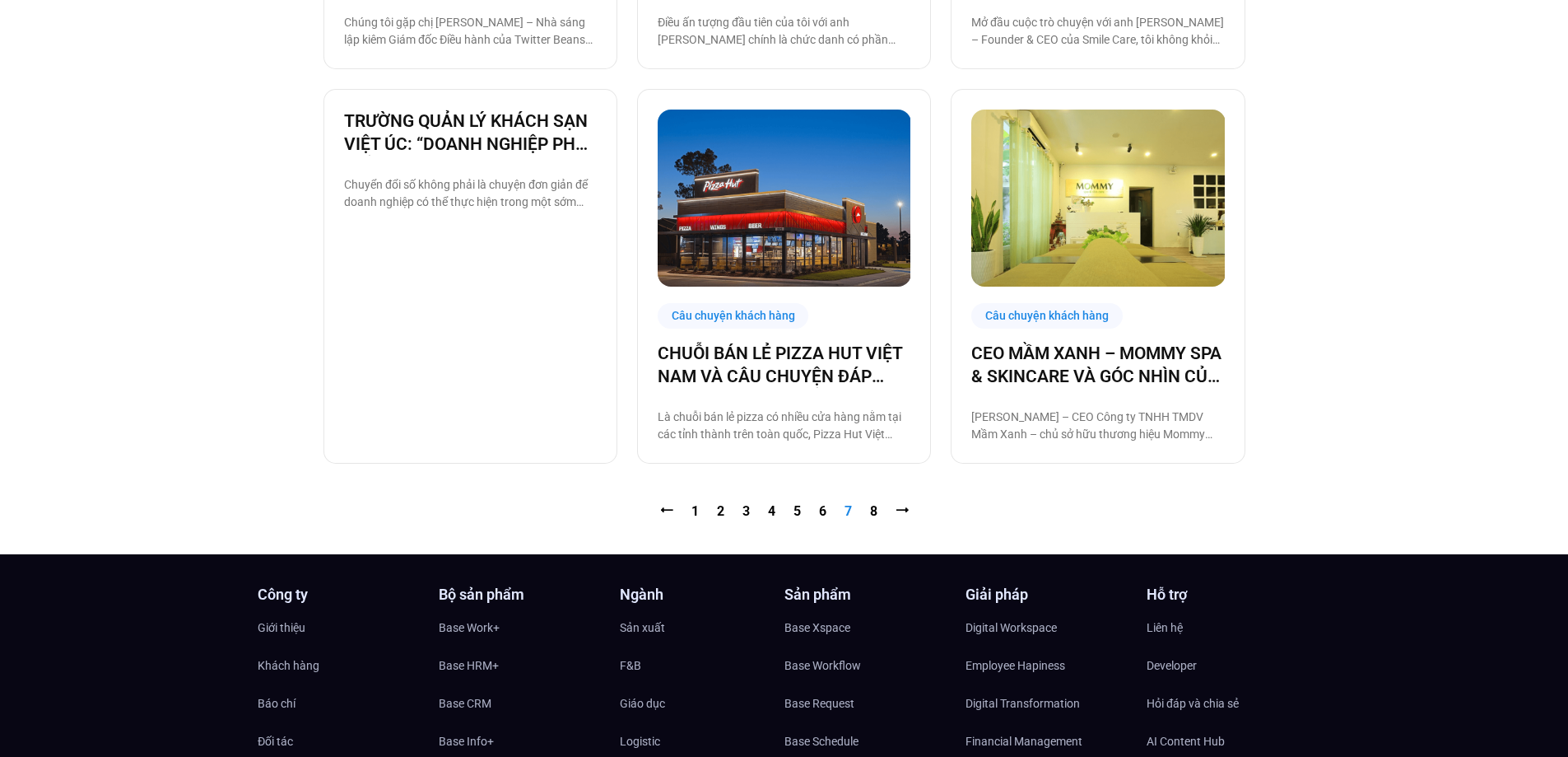
scroll to position [1728, 0]
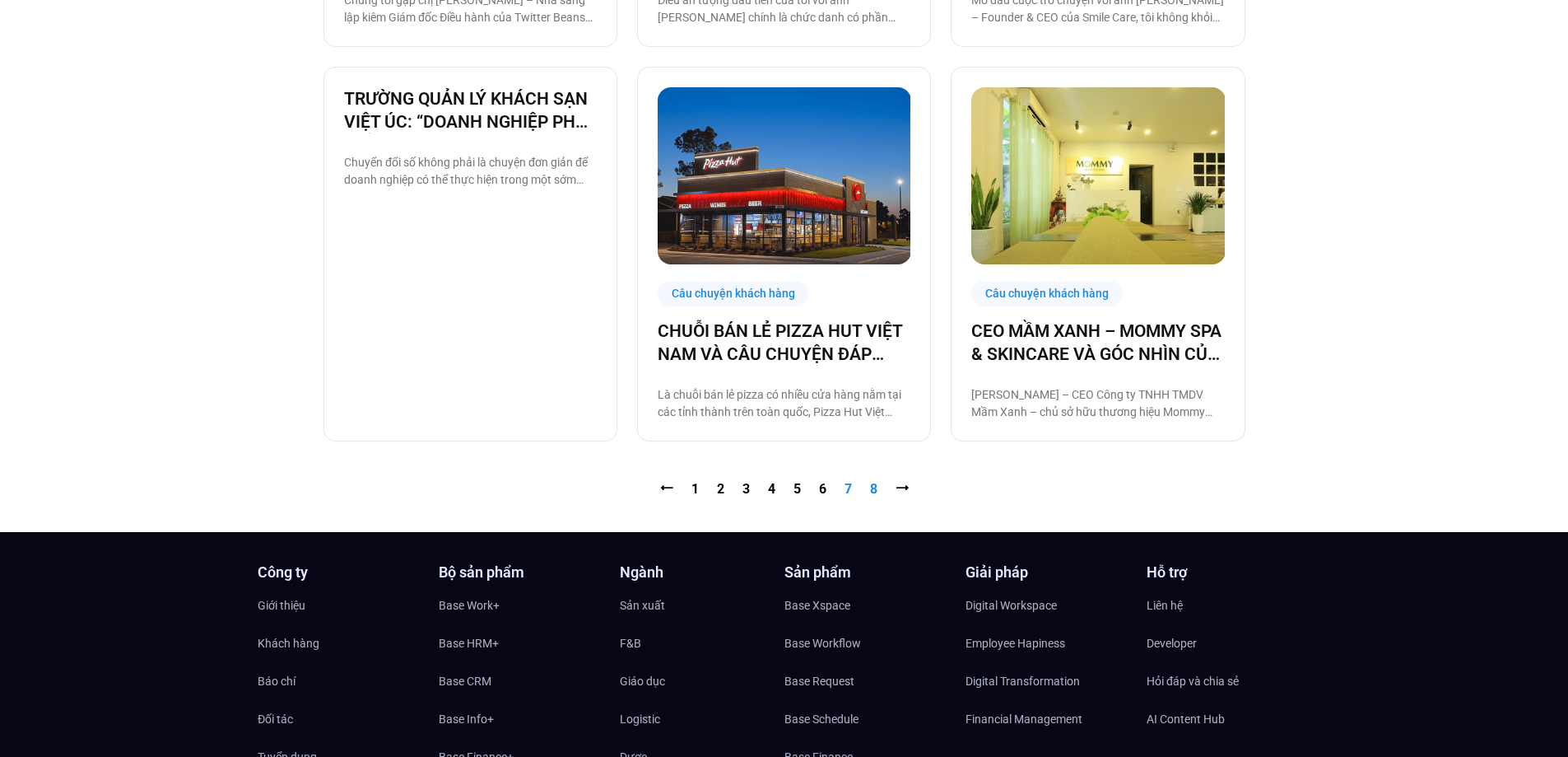
click at [875, 489] on link "Trang 8" at bounding box center [874, 488] width 8 height 15
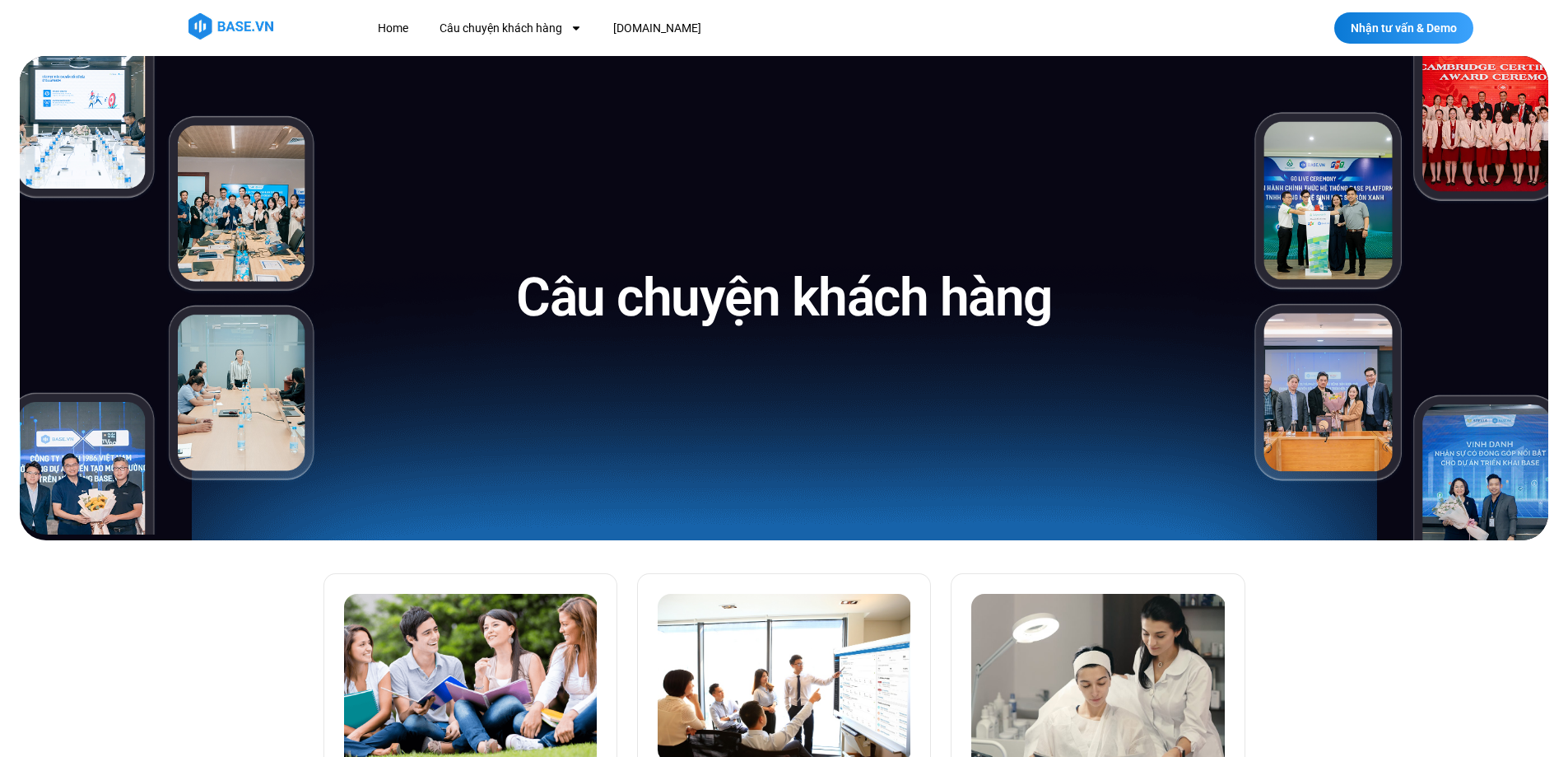
click at [231, 25] on img at bounding box center [231, 26] width 85 height 26
